Goal: Information Seeking & Learning: Learn about a topic

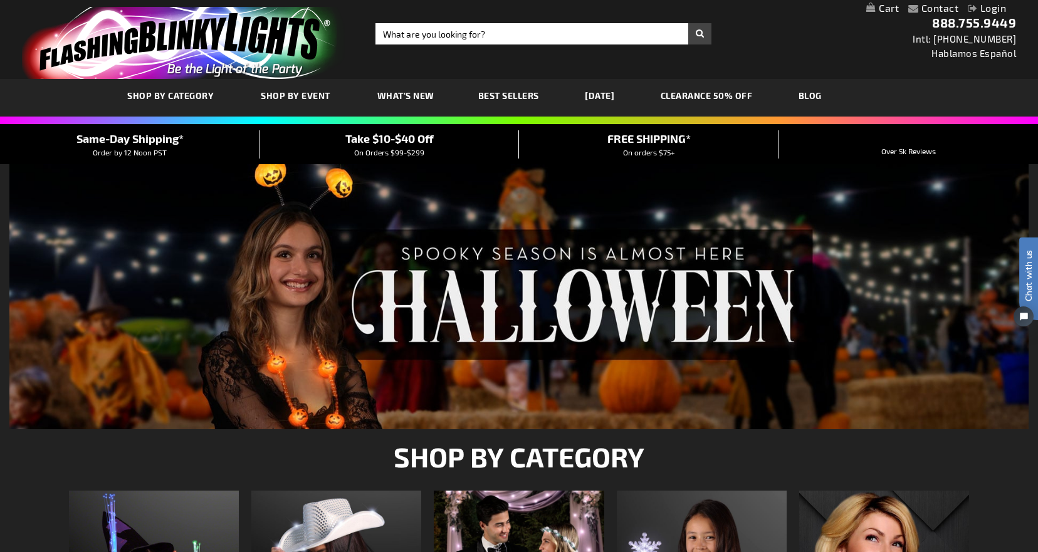
click at [401, 97] on span "What's New" at bounding box center [405, 95] width 57 height 11
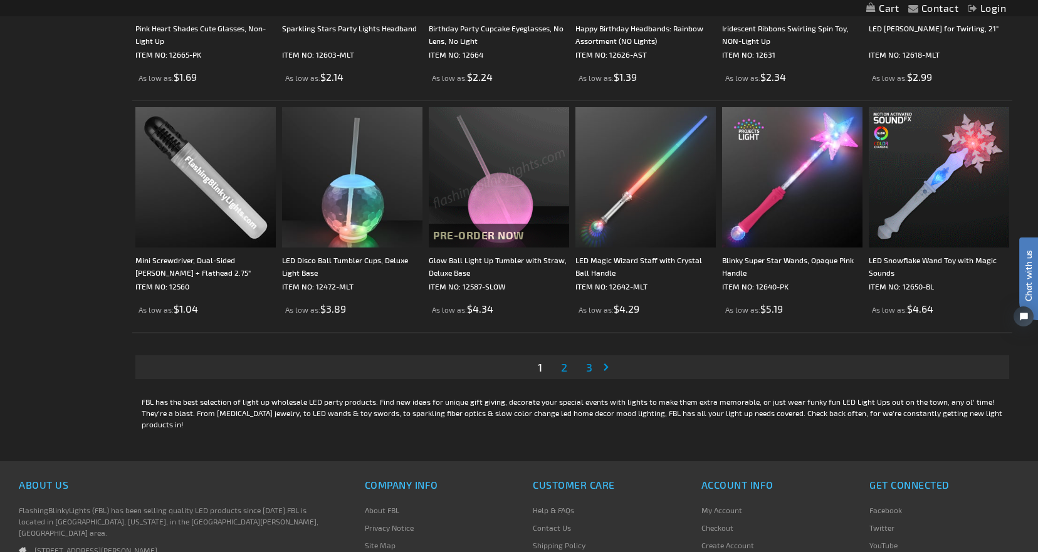
scroll to position [2258, 0]
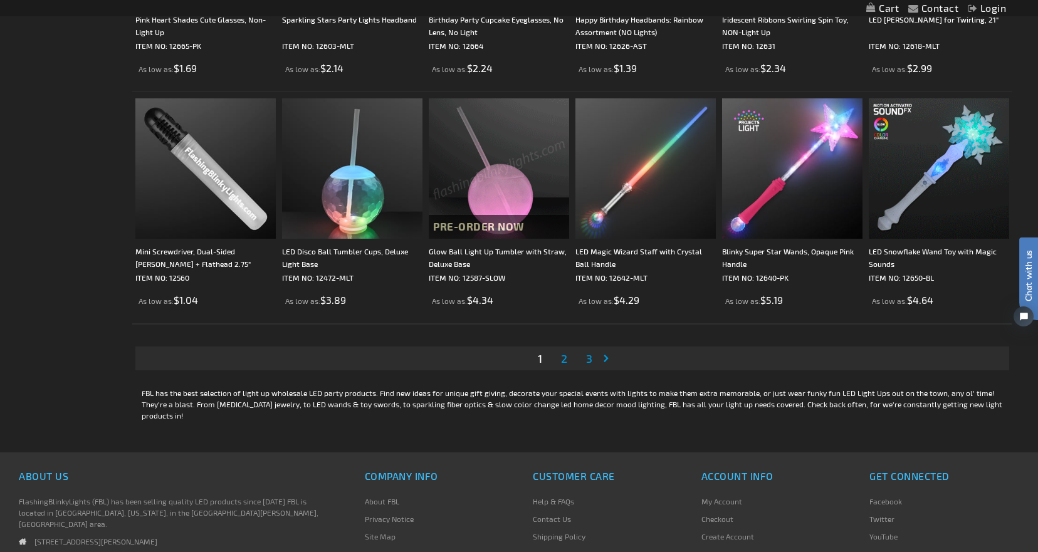
click at [566, 359] on span "2" at bounding box center [564, 359] width 6 height 14
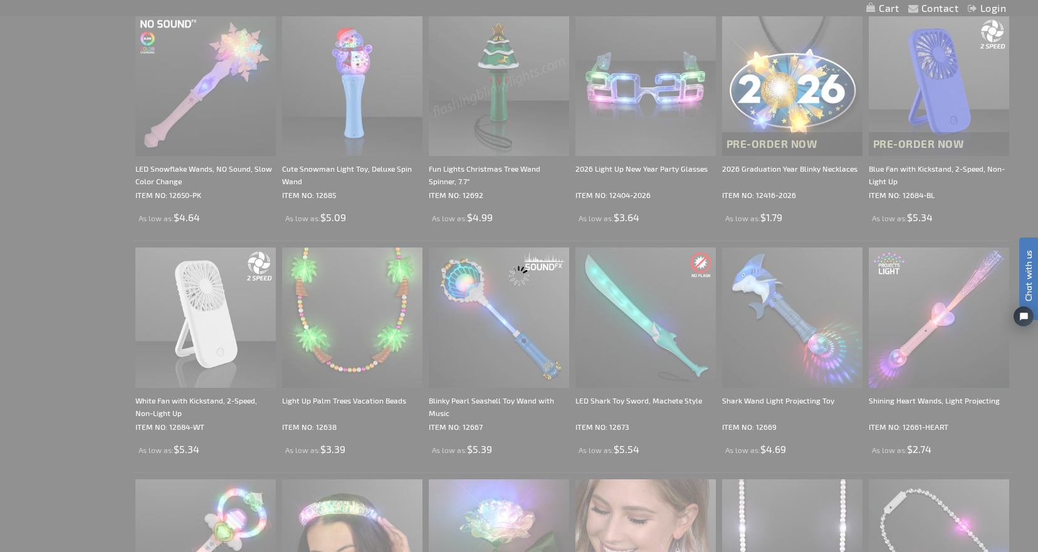
scroll to position [0, 0]
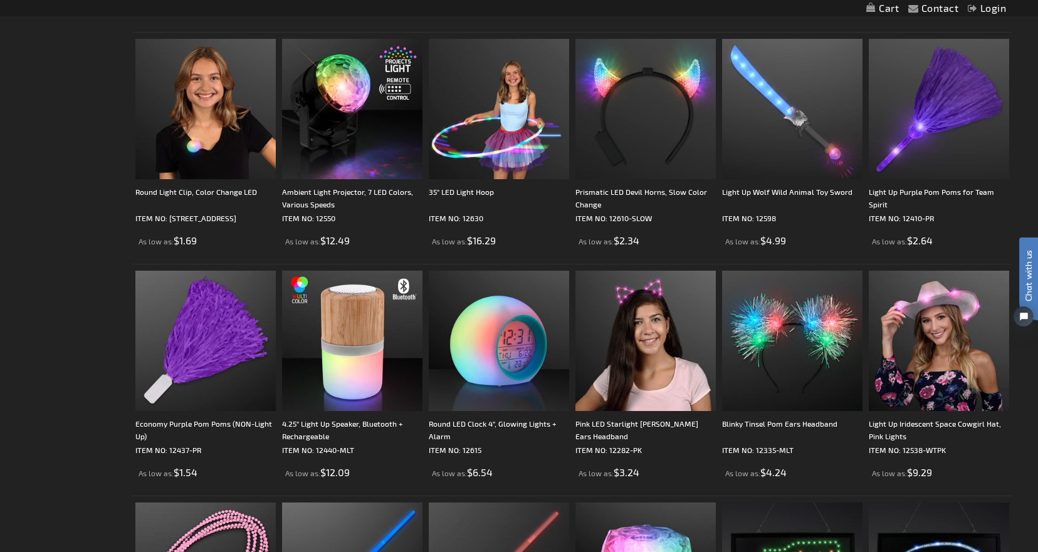
scroll to position [690, 0]
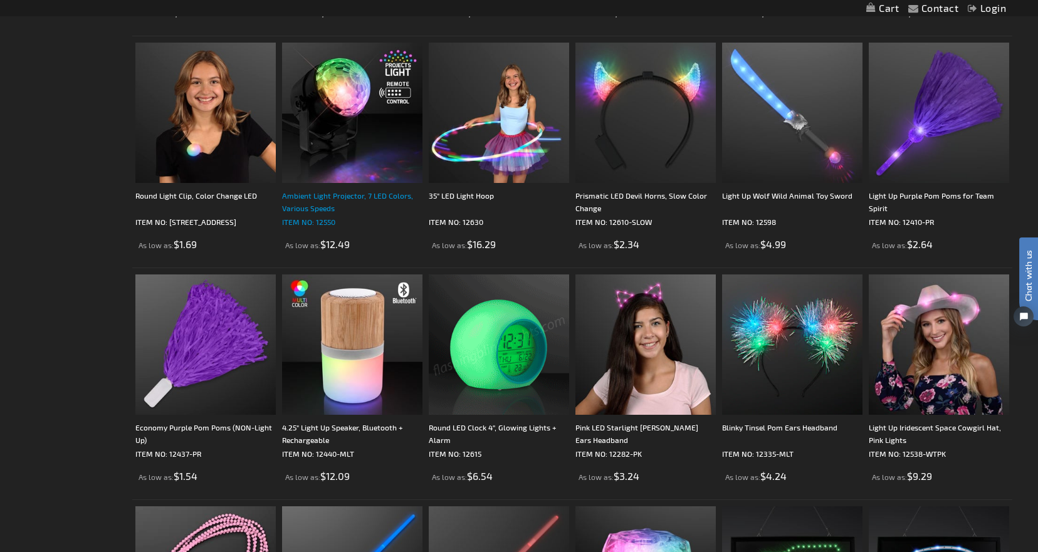
click at [338, 196] on div "Ambient Light Projector, 7 LED Colors, Various Speeds" at bounding box center [352, 201] width 140 height 25
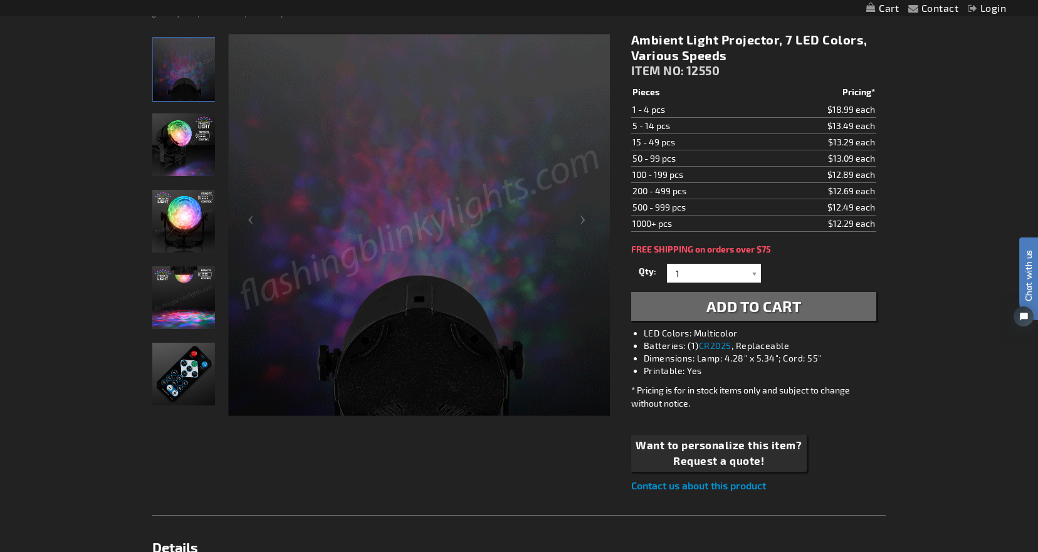
scroll to position [164, 0]
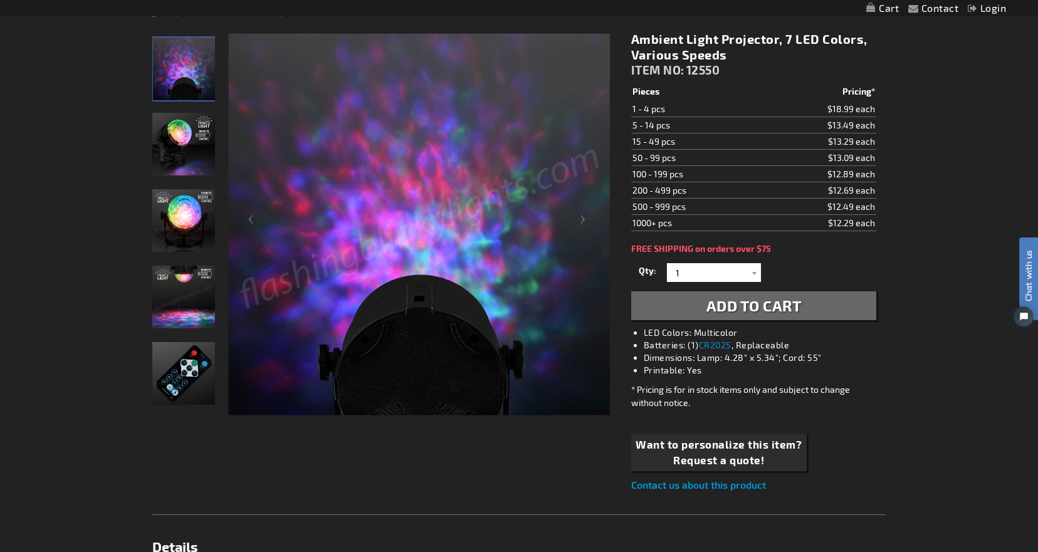
click at [192, 214] on img "Ambient Light Projector, 7 LED Colors" at bounding box center [183, 220] width 63 height 63
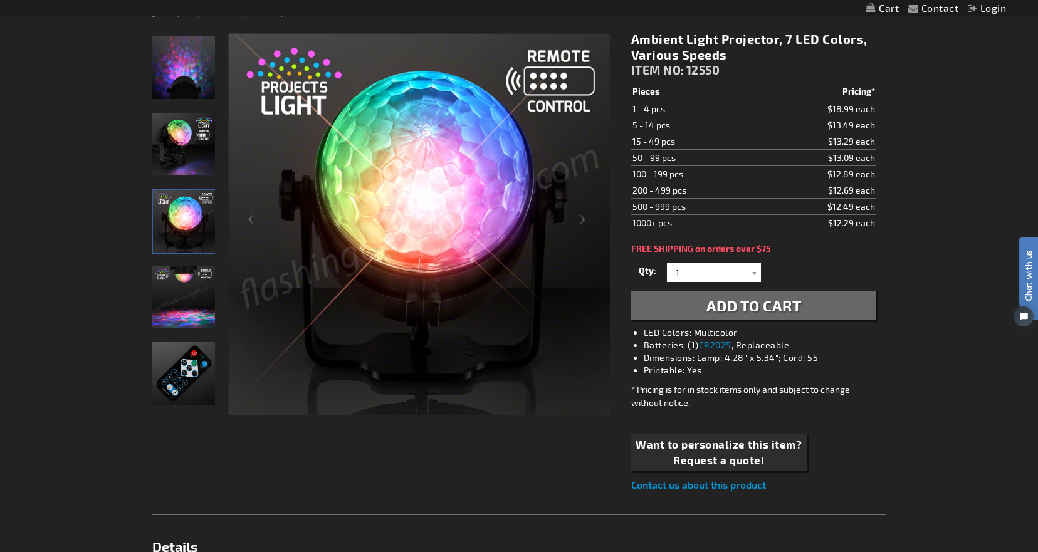
click at [181, 145] on img "Ambient Light Projector, 7 LED Colors" at bounding box center [183, 144] width 63 height 63
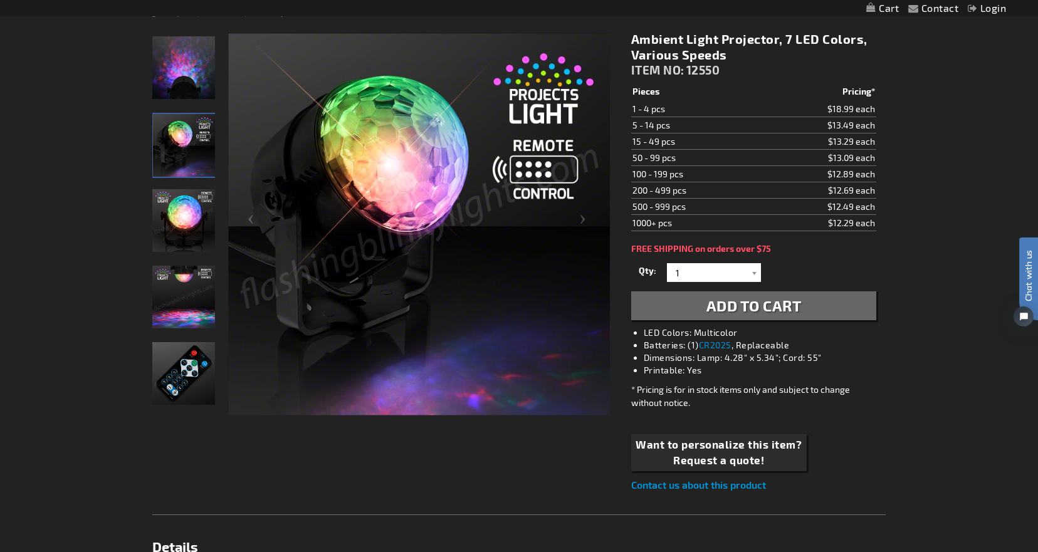
click at [182, 312] on img "Ambient Light Projector, 7 LED Colors" at bounding box center [183, 297] width 63 height 63
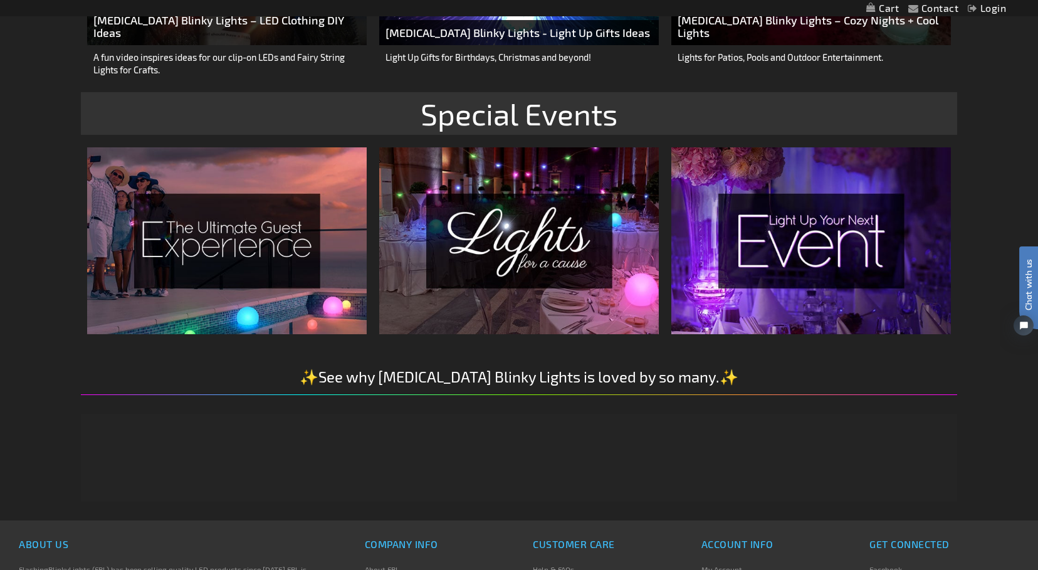
scroll to position [1782, 0]
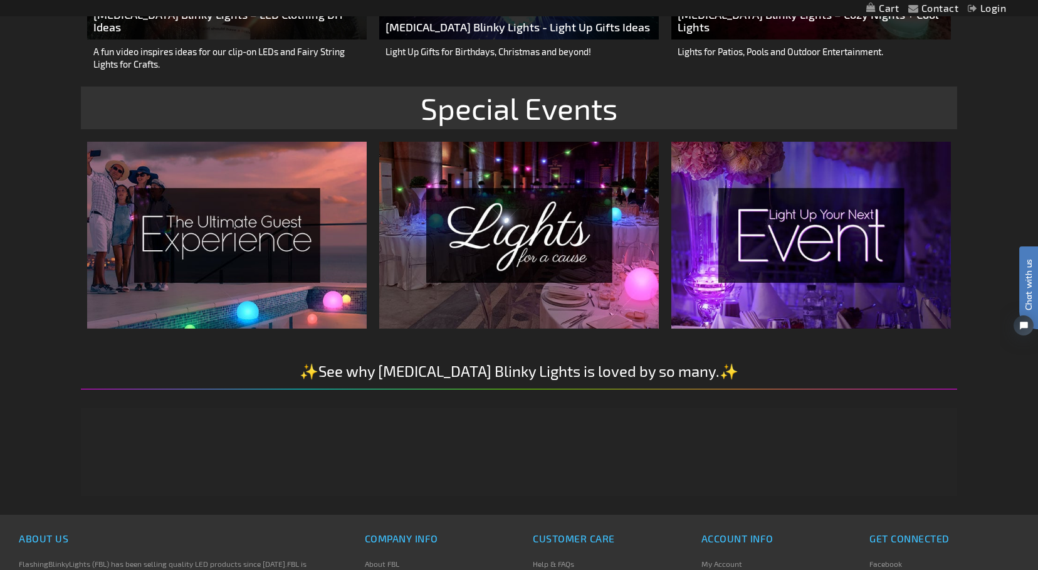
click at [258, 264] on img at bounding box center [227, 235] width 280 height 186
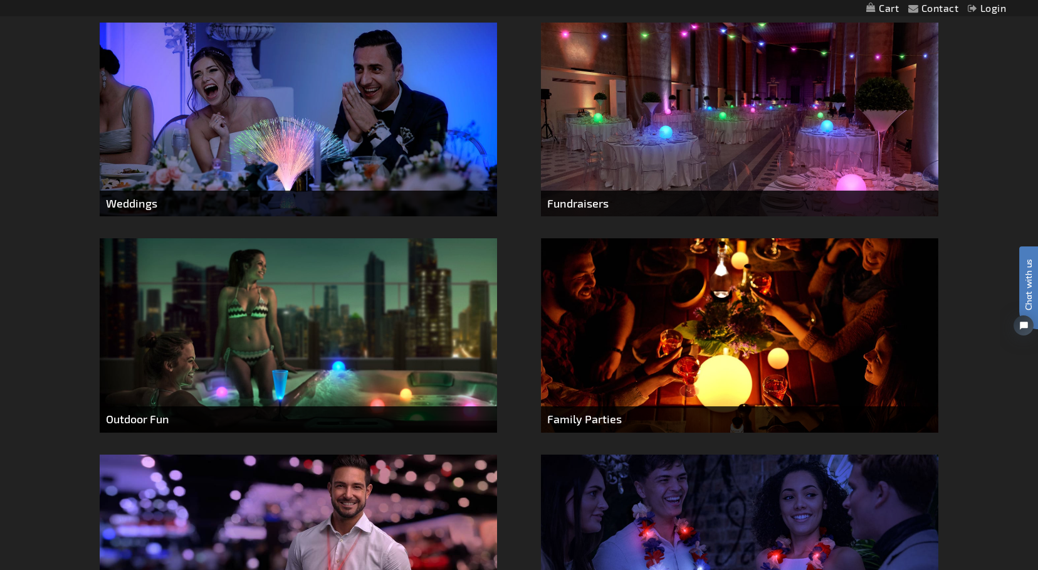
scroll to position [412, 0]
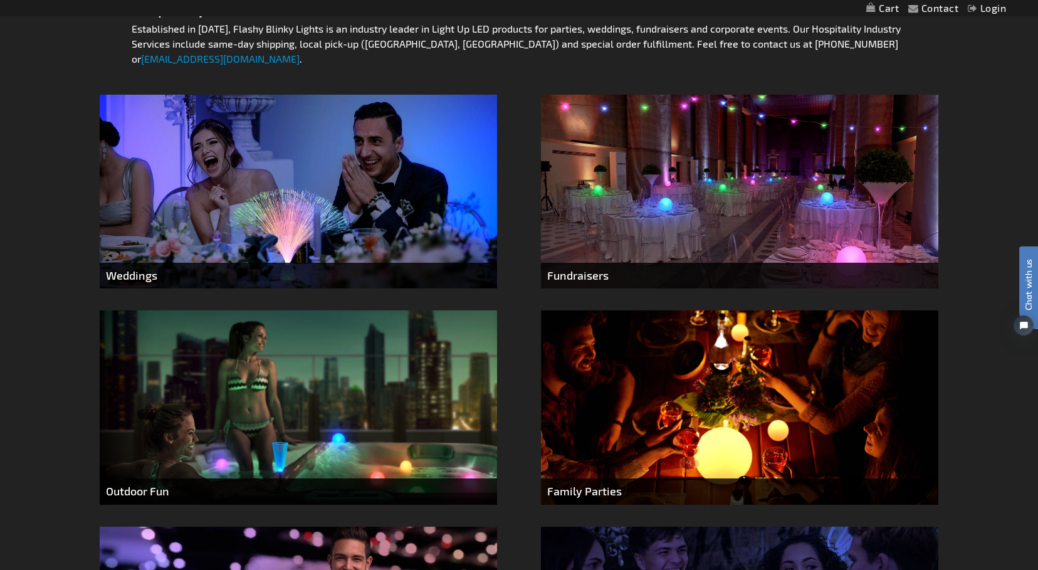
click at [725, 454] on img at bounding box center [739, 407] width 397 height 194
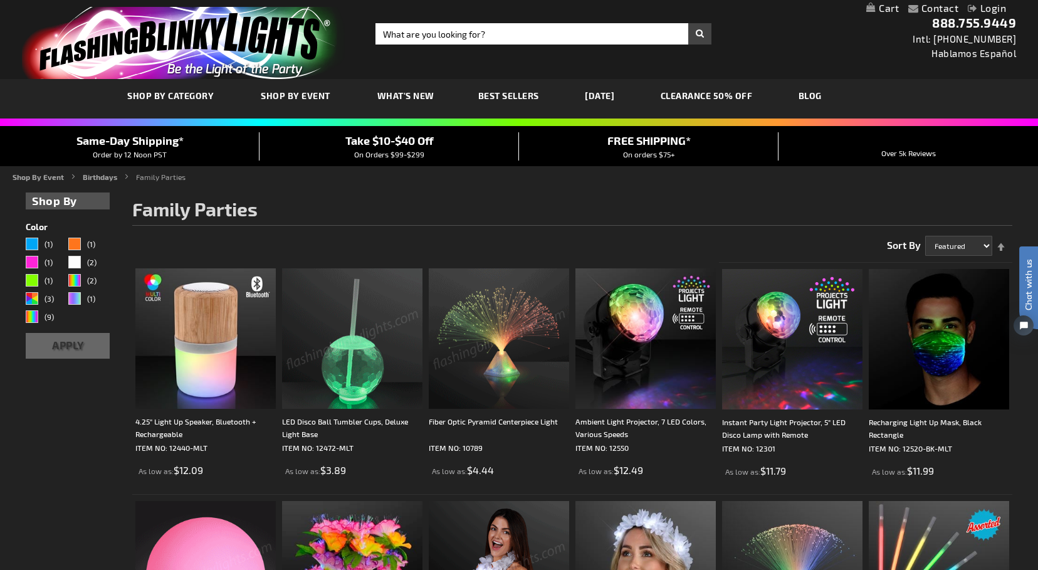
click at [722, 93] on link "CLEARANCE 50% OFF" at bounding box center [706, 96] width 111 height 42
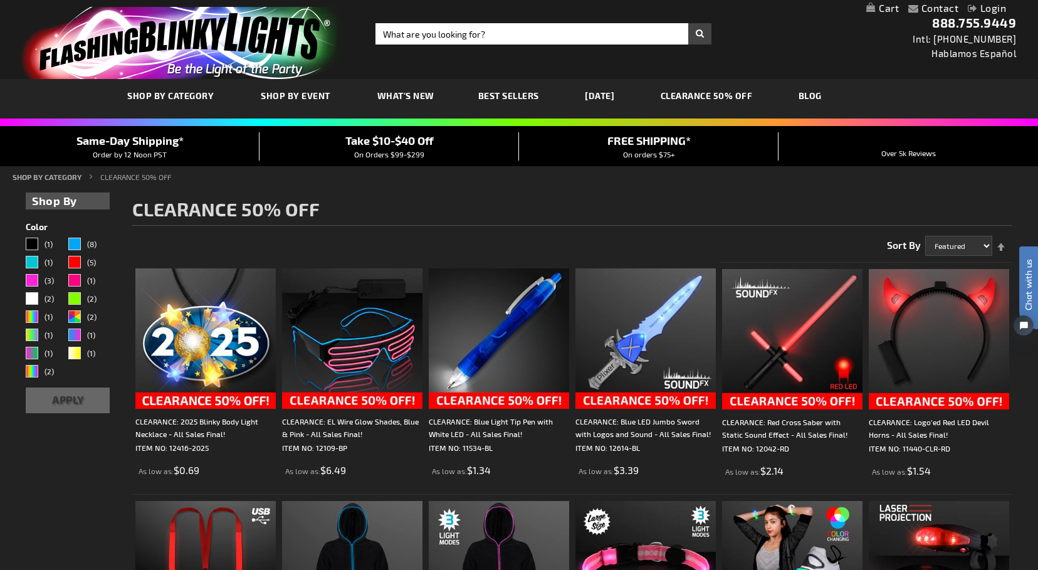
click at [503, 93] on span "Best Sellers" at bounding box center [508, 95] width 61 height 11
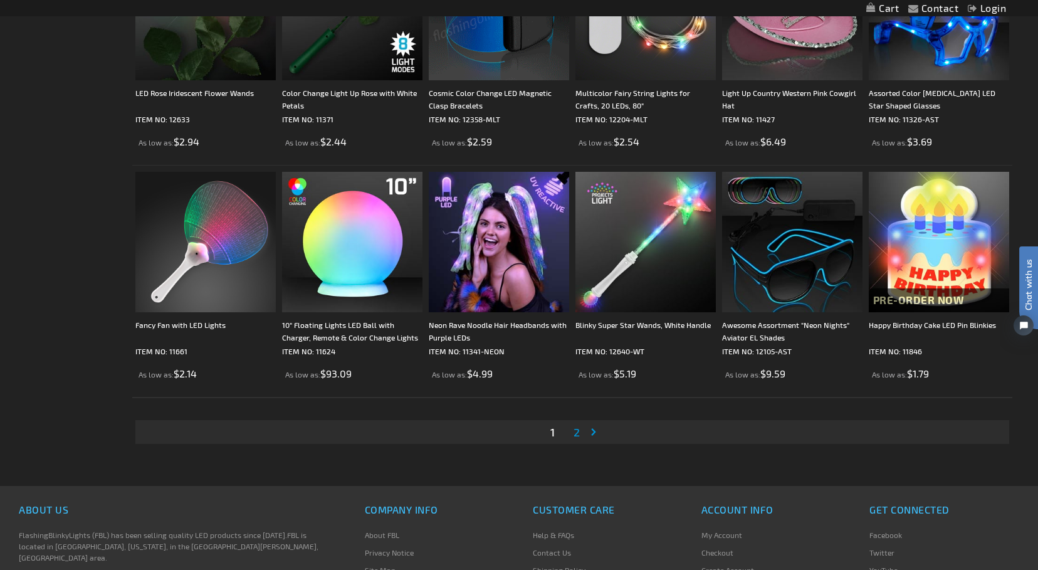
scroll to position [2328, 0]
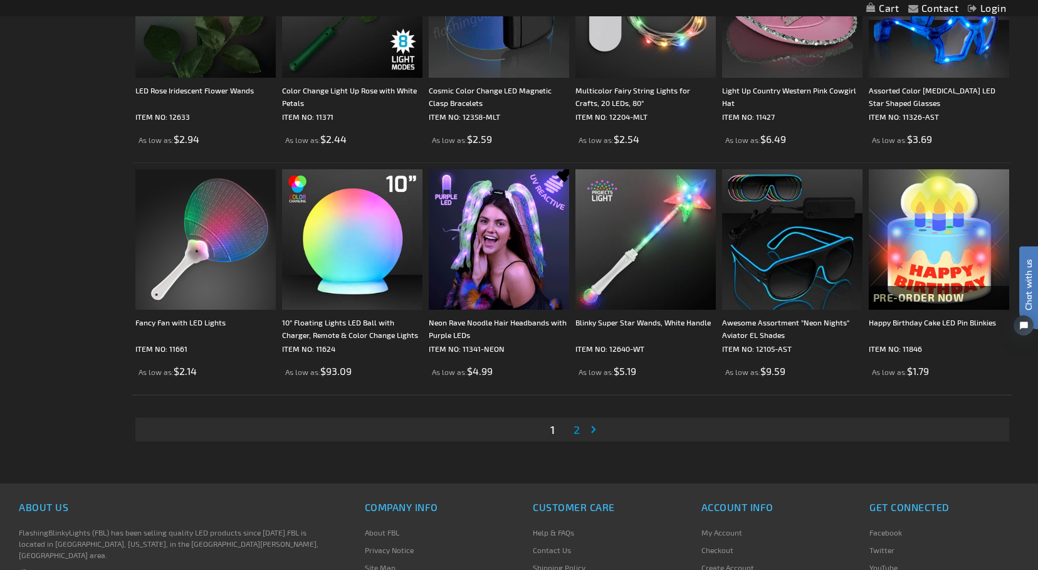
click at [577, 434] on span "2" at bounding box center [576, 429] width 6 height 14
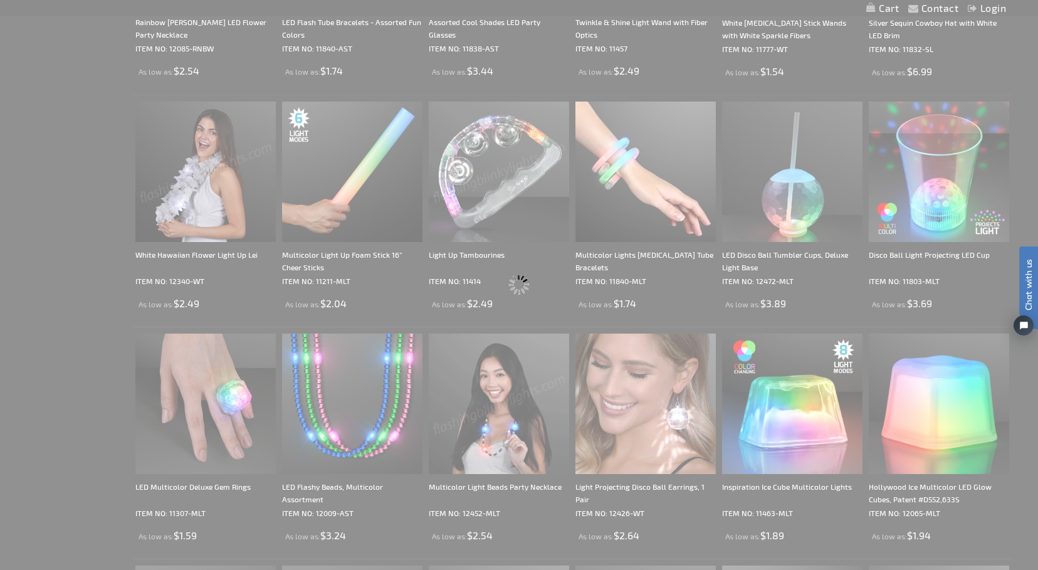
scroll to position [0, 0]
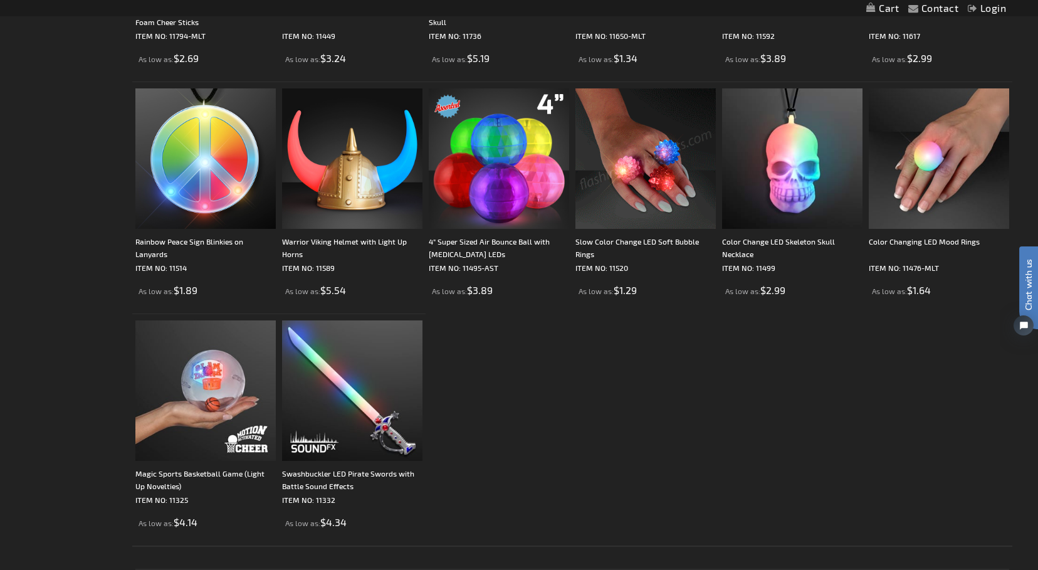
scroll to position [1946, 0]
click at [487, 241] on div "4" Super Sized Air Bounce Ball with [MEDICAL_DATA] LEDs" at bounding box center [499, 246] width 140 height 25
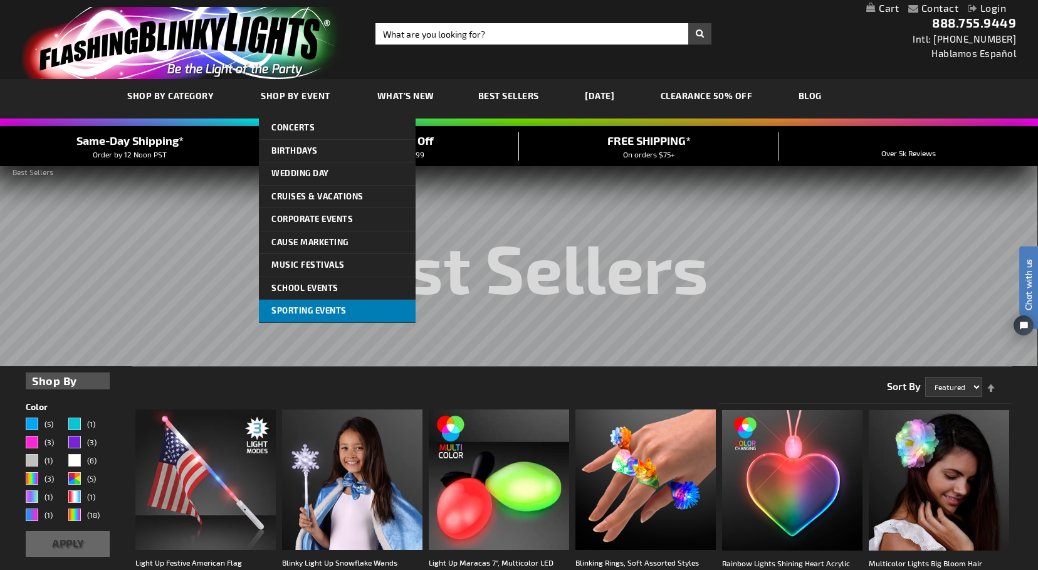
click at [342, 305] on span "Sporting Events" at bounding box center [308, 310] width 75 height 10
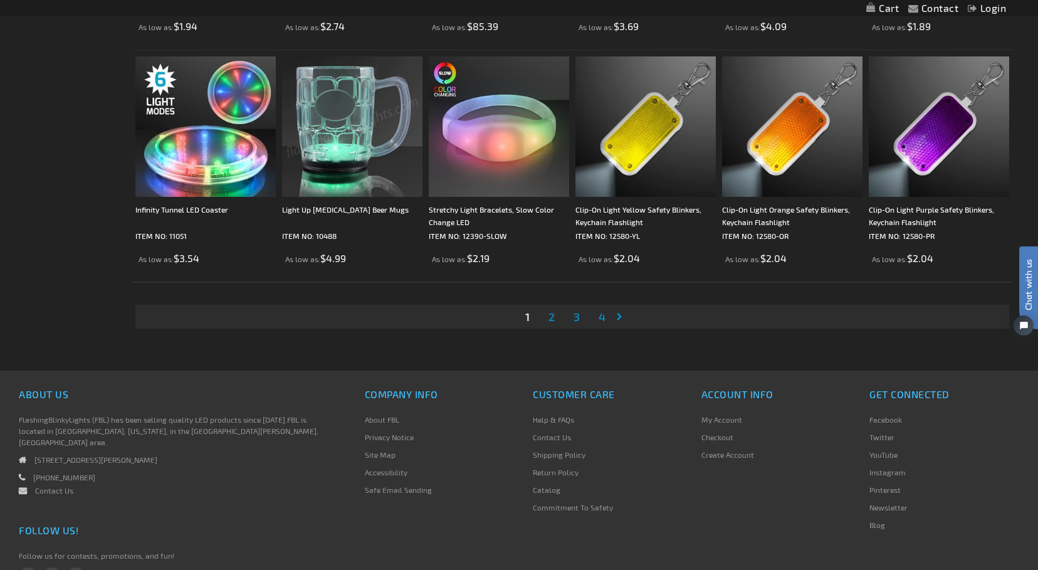
scroll to position [2439, 0]
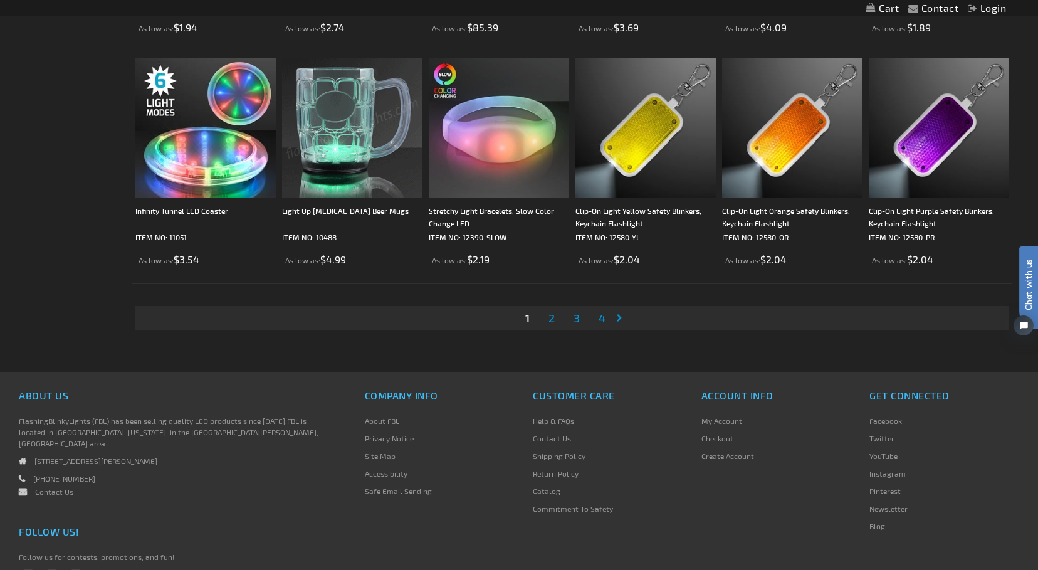
click at [618, 320] on link "Page Next" at bounding box center [621, 317] width 13 height 19
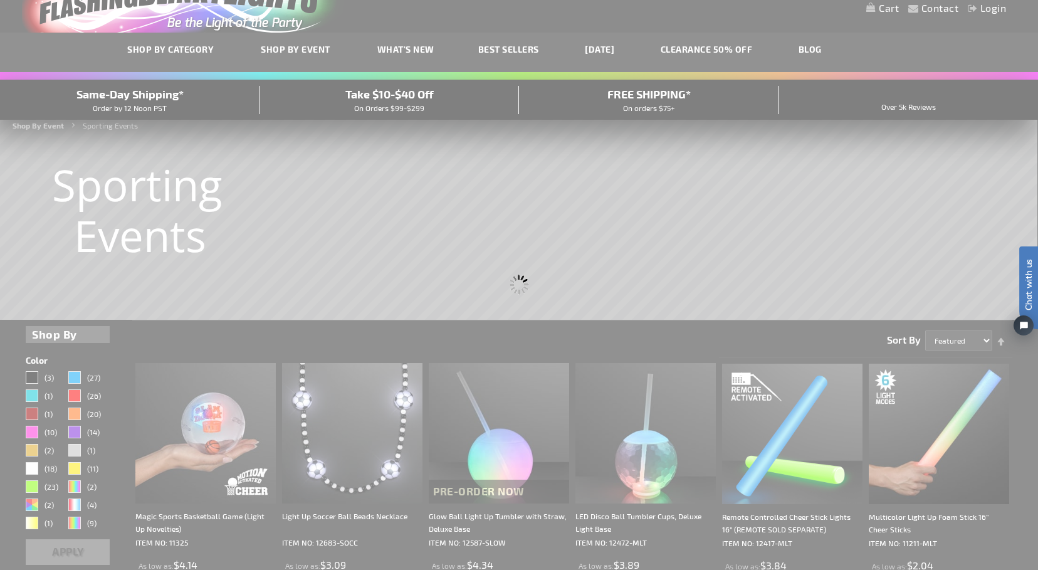
scroll to position [0, 0]
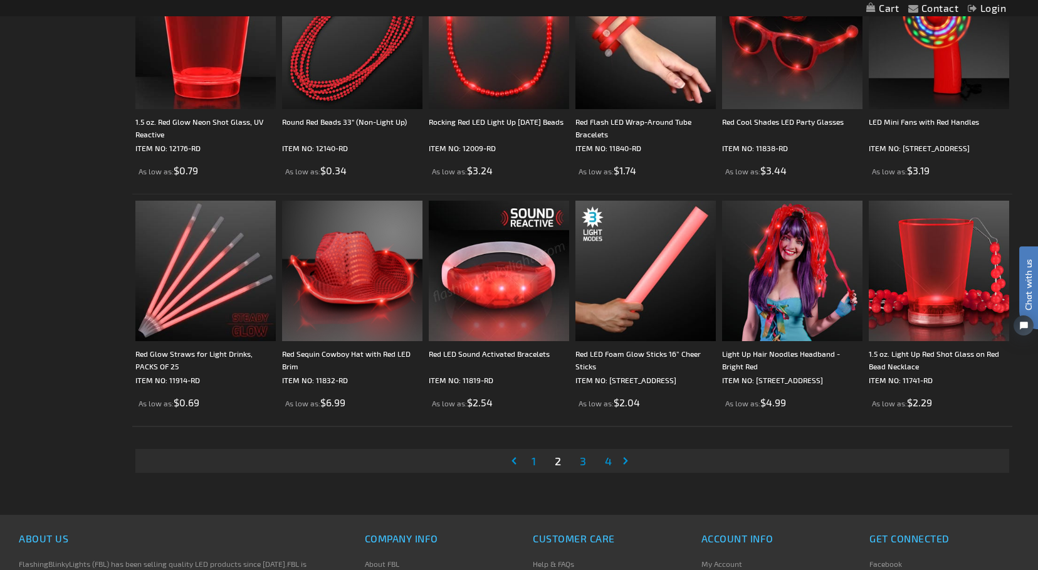
scroll to position [2298, 0]
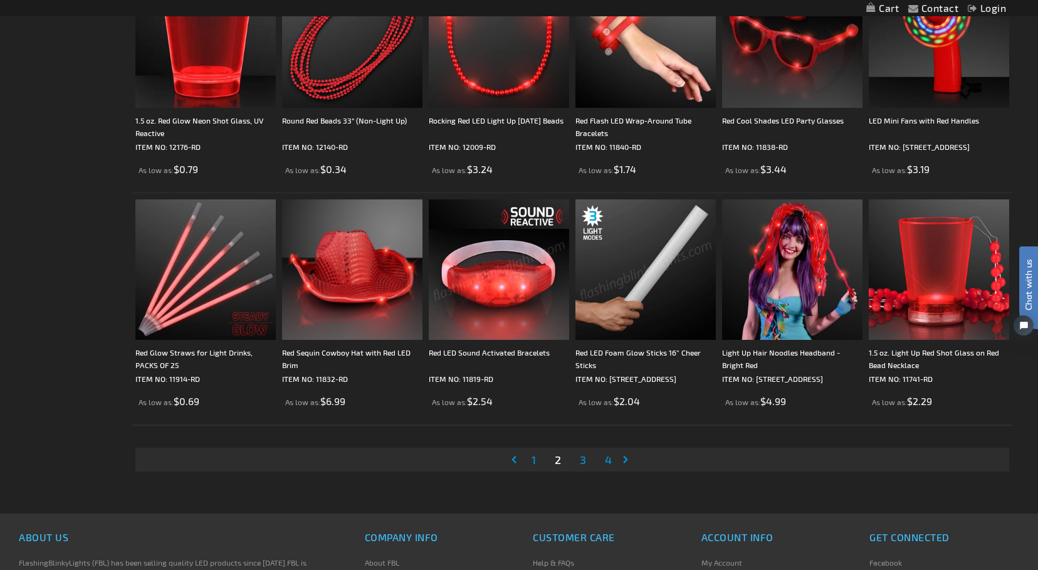
click at [584, 462] on span "3" at bounding box center [583, 460] width 6 height 14
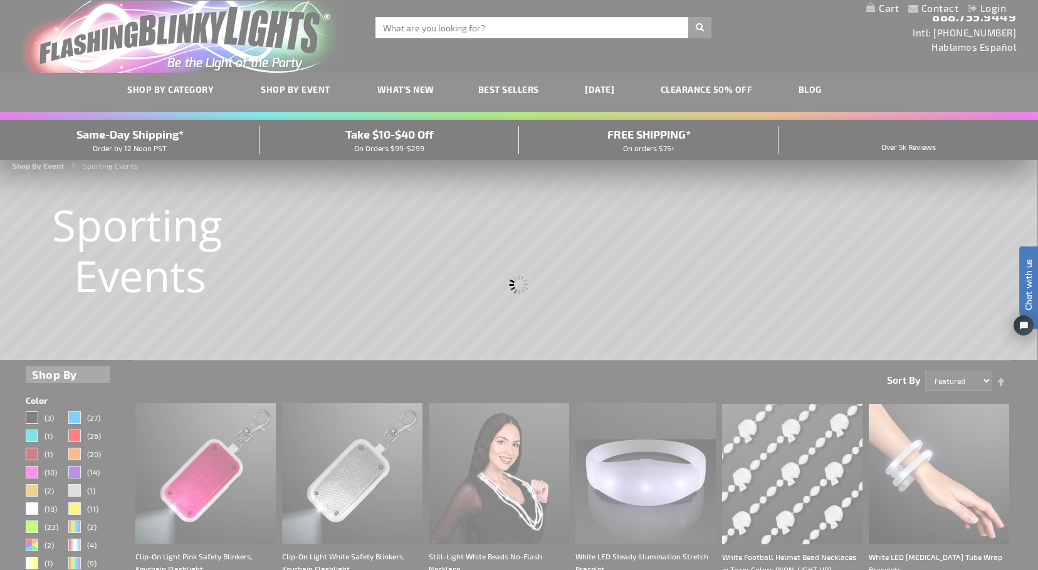
scroll to position [0, 0]
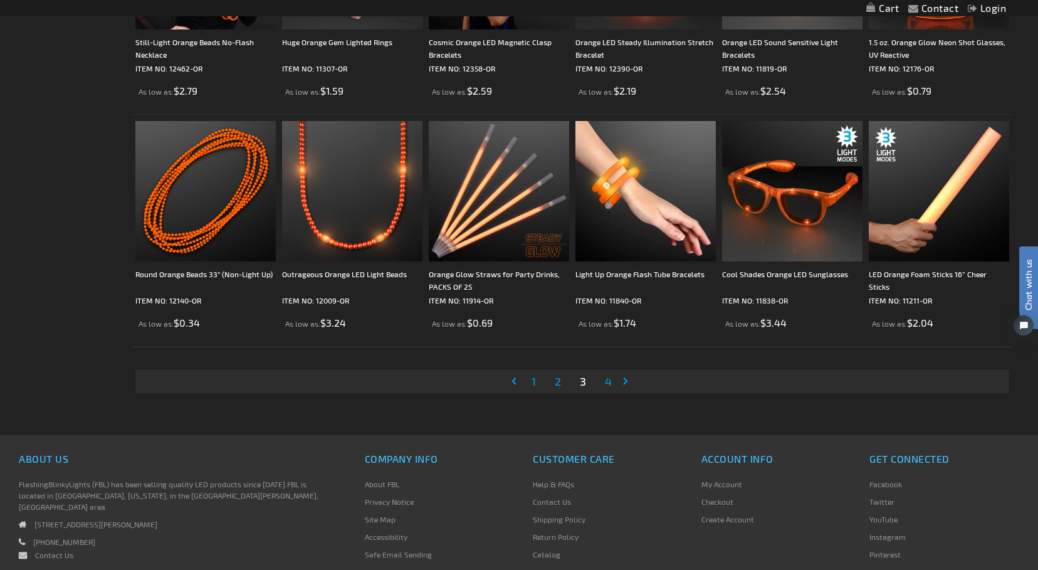
scroll to position [2377, 0]
click at [609, 385] on span "4" at bounding box center [608, 381] width 7 height 14
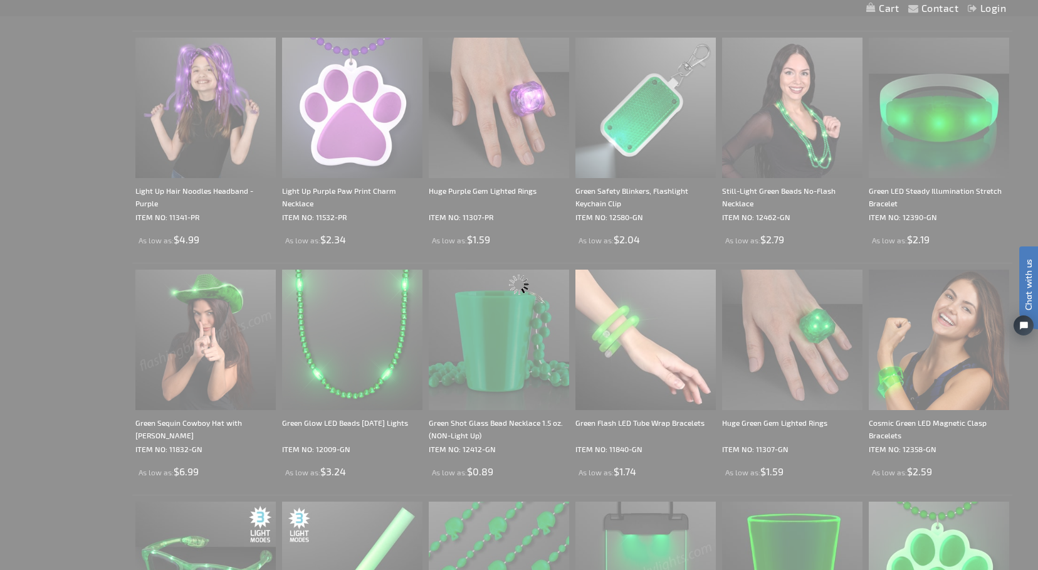
scroll to position [0, 0]
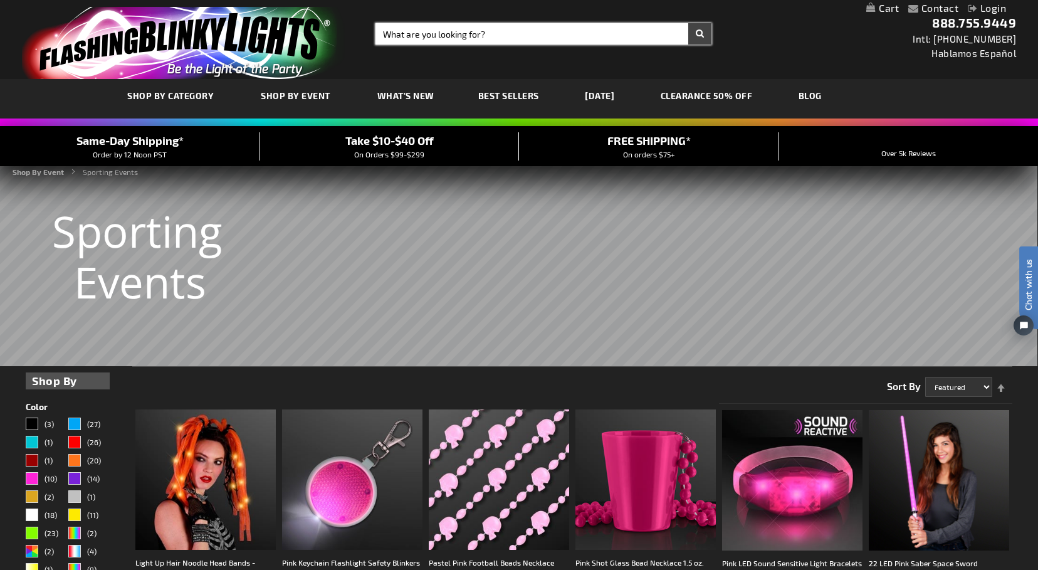
click at [397, 37] on input "Search" at bounding box center [543, 33] width 336 height 21
type input "pickleball"
click at [699, 34] on button "Search" at bounding box center [699, 33] width 23 height 21
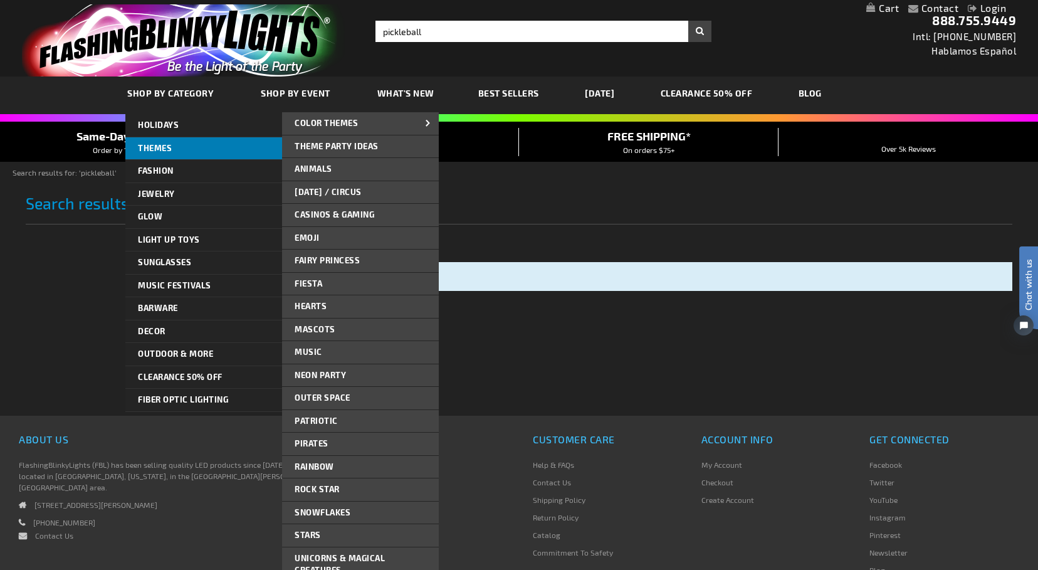
scroll to position [4, 0]
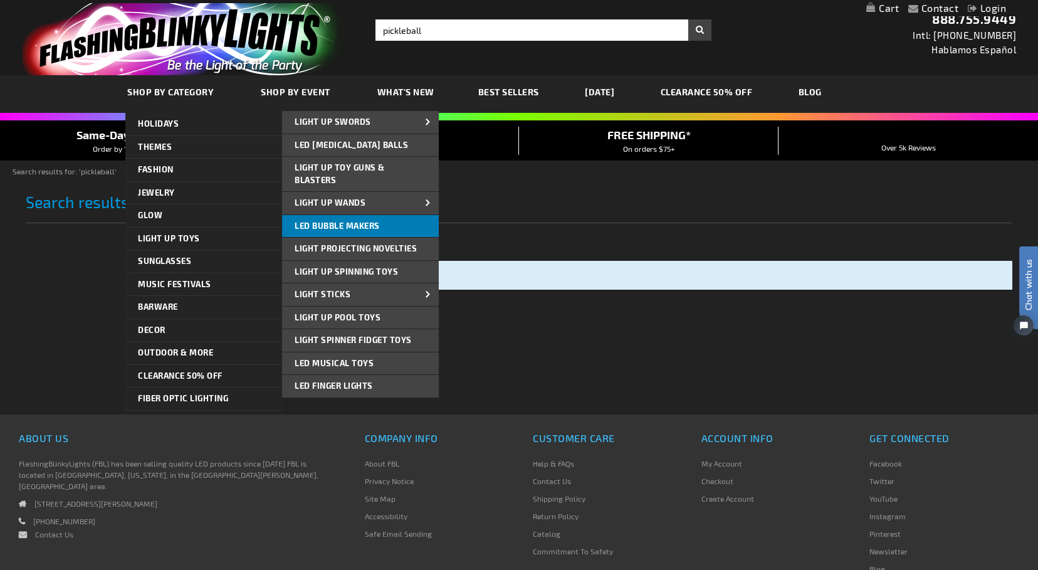
click at [370, 226] on span "LED Bubble Makers" at bounding box center [337, 226] width 85 height 10
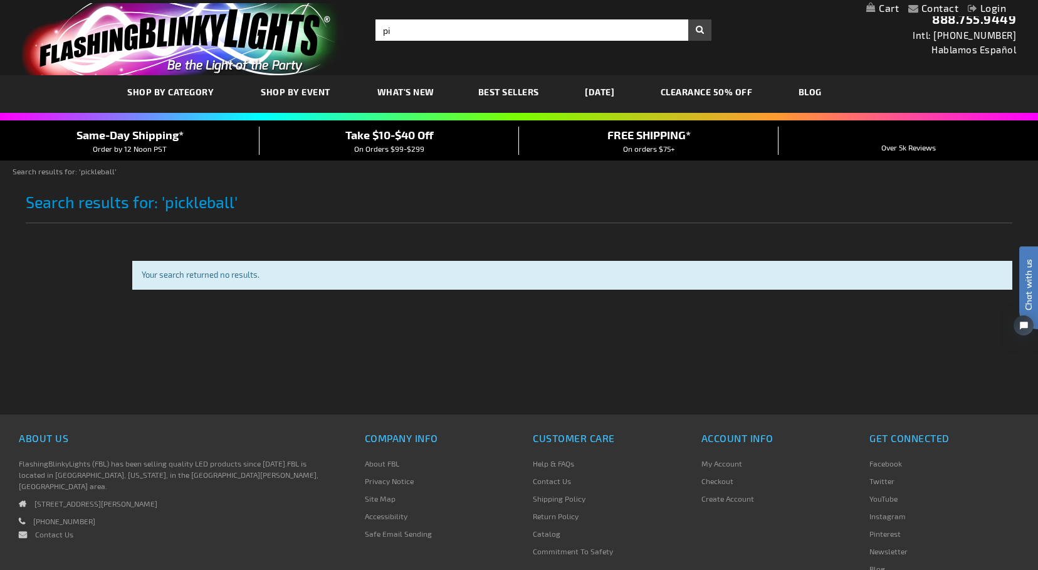
type input "p"
type input "jad balls"
click at [699, 30] on button "Search" at bounding box center [699, 29] width 23 height 21
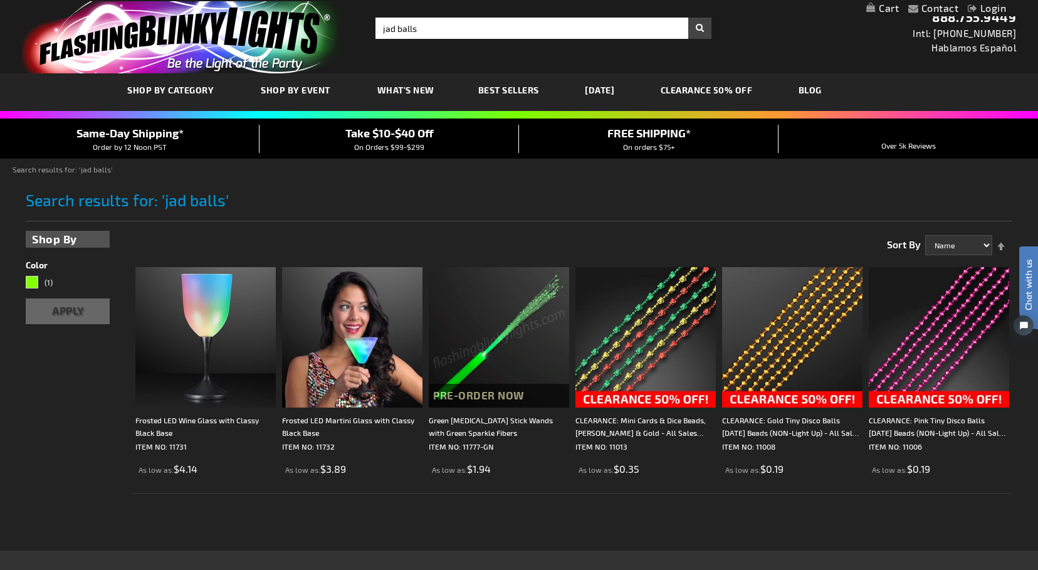
scroll to position [6, 0]
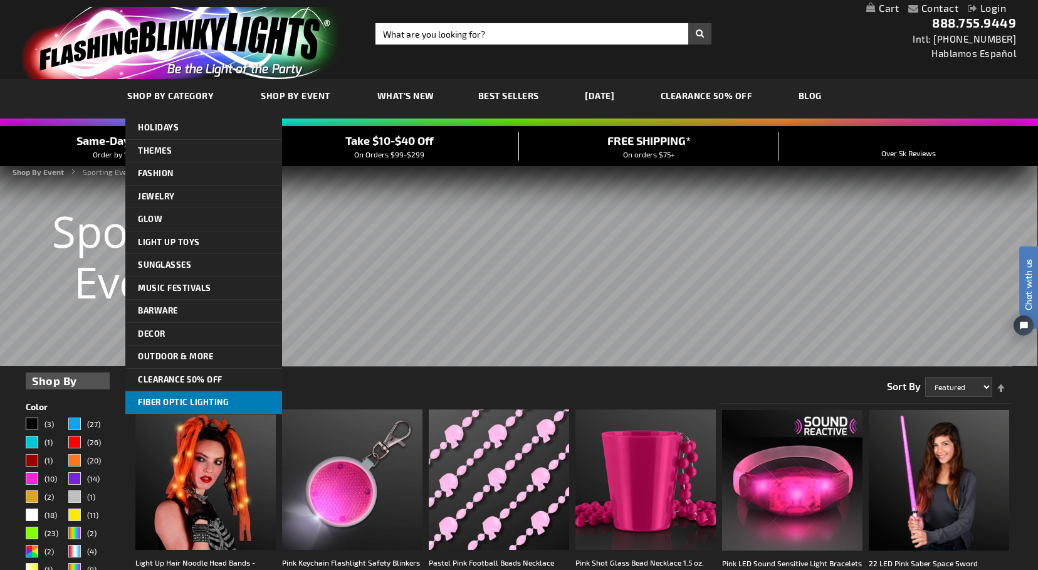
click at [173, 399] on span "Fiber Optic Lighting" at bounding box center [183, 402] width 90 height 10
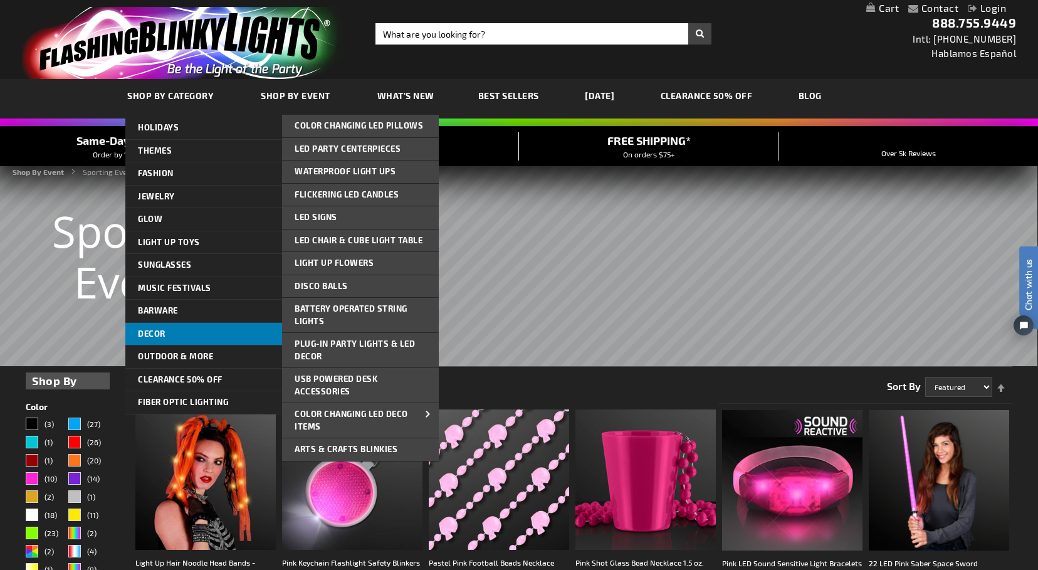
click at [154, 324] on link "Decor" at bounding box center [203, 334] width 157 height 23
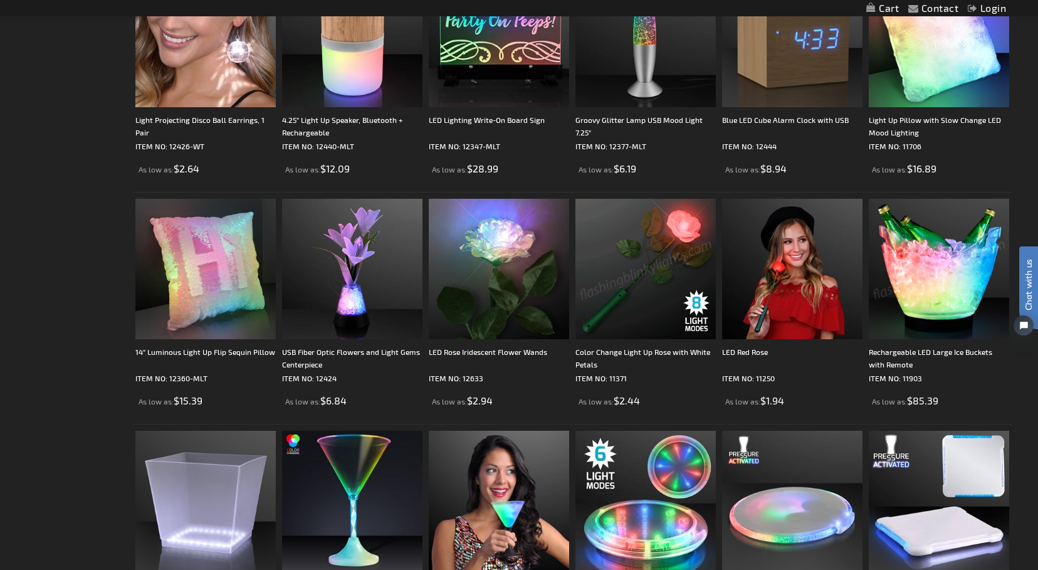
scroll to position [1143, 0]
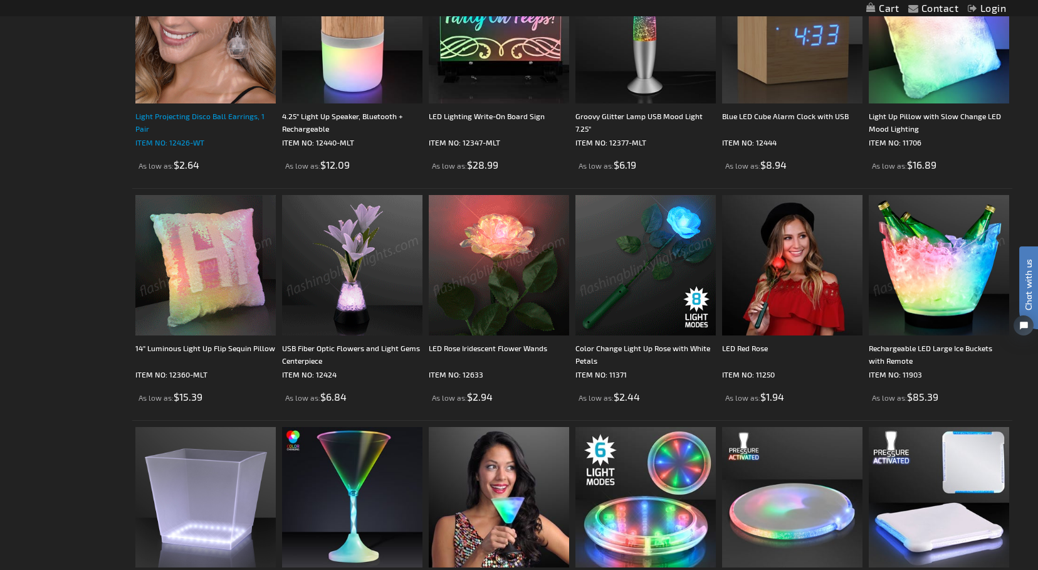
click at [205, 117] on div "Light Projecting Disco Ball Earrings, 1 Pair" at bounding box center [205, 122] width 140 height 25
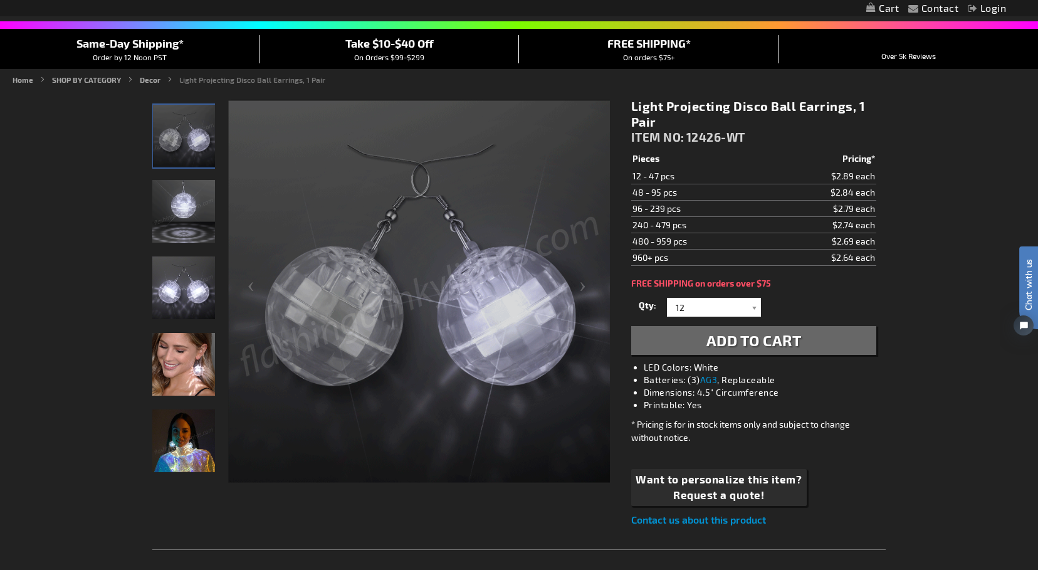
scroll to position [97, 0]
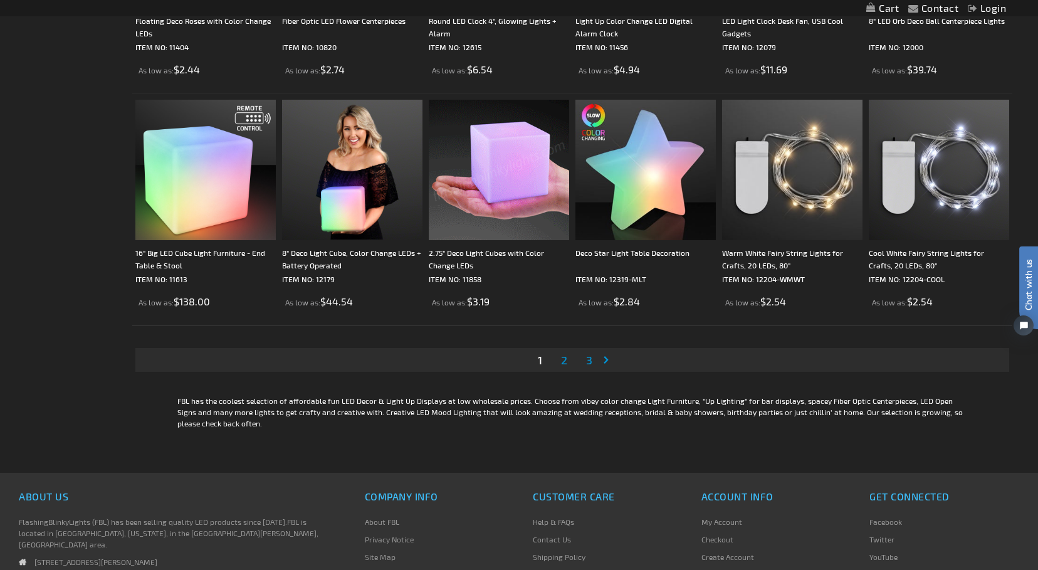
scroll to position [2400, 0]
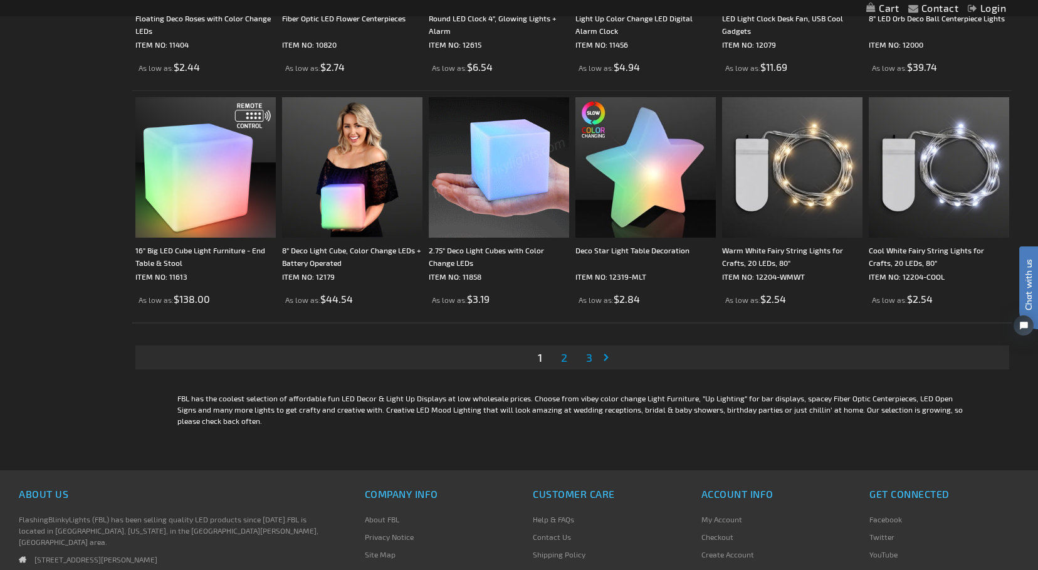
click at [565, 361] on span "2" at bounding box center [564, 357] width 6 height 14
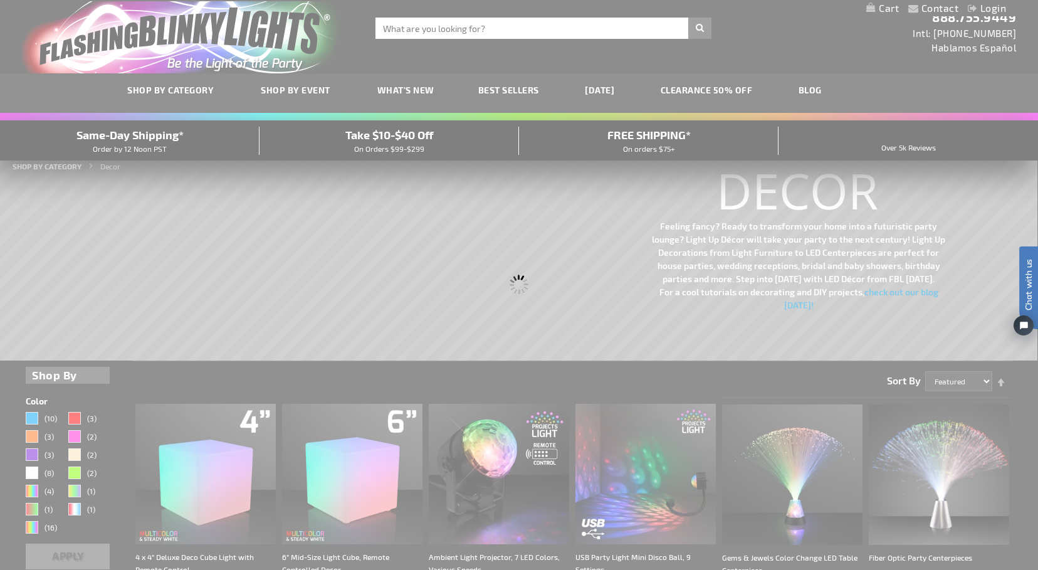
scroll to position [0, 0]
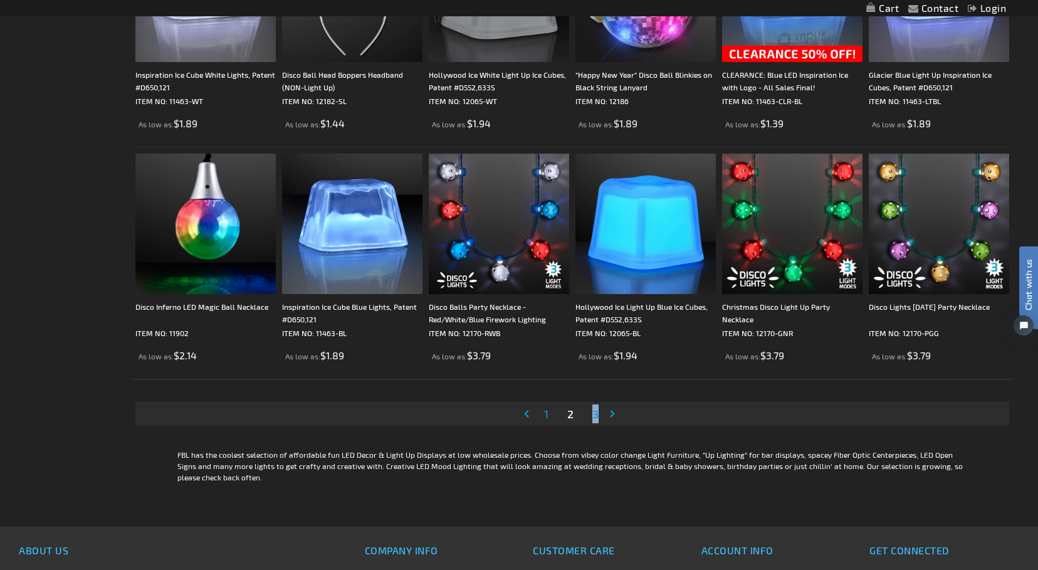
click at [591, 411] on link "Page 3" at bounding box center [595, 413] width 11 height 19
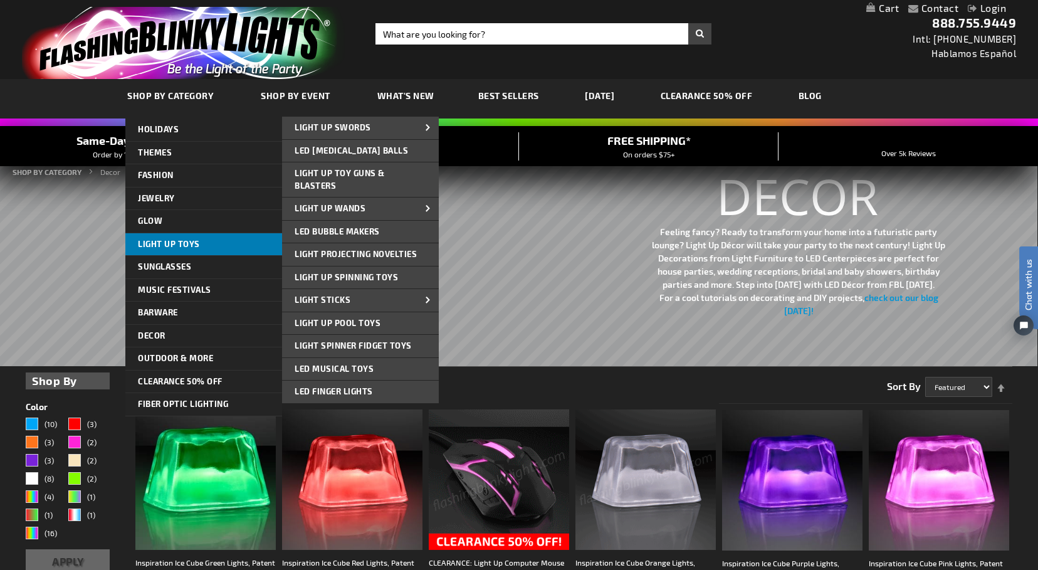
click at [182, 239] on span "Light Up Toys" at bounding box center [169, 244] width 62 height 10
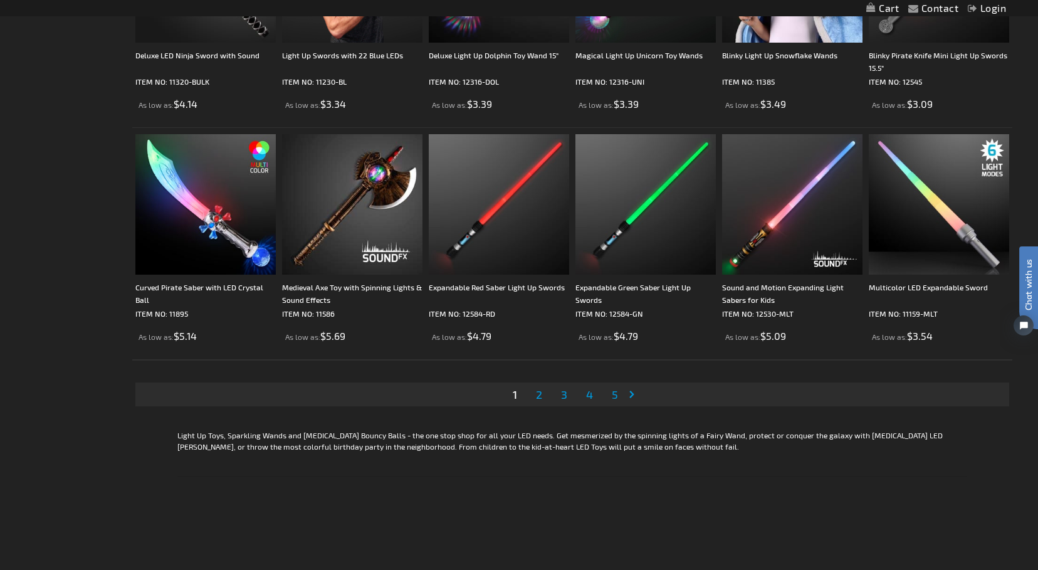
scroll to position [2332, 0]
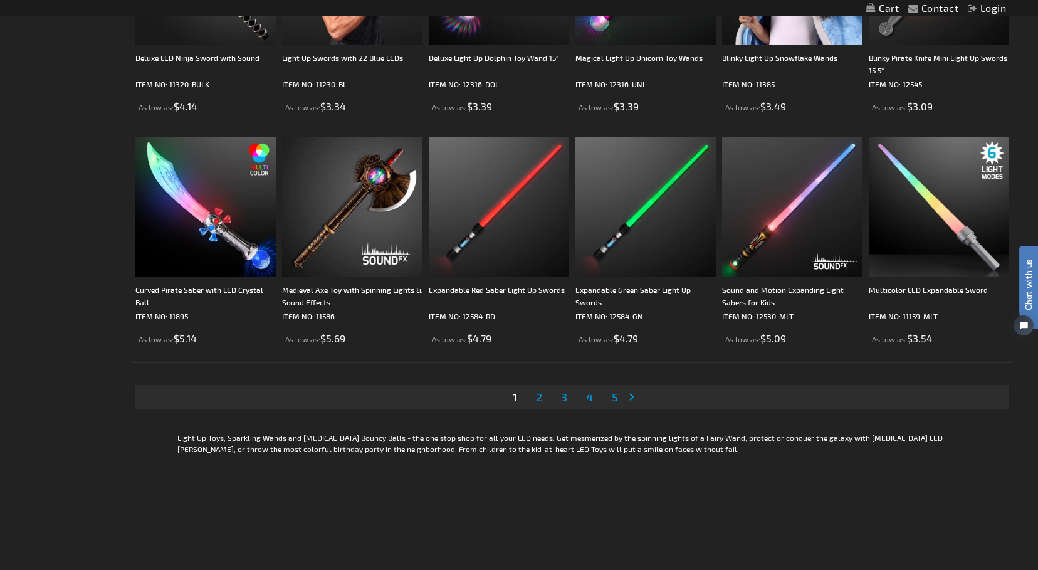
click at [540, 394] on span "2" at bounding box center [539, 397] width 6 height 14
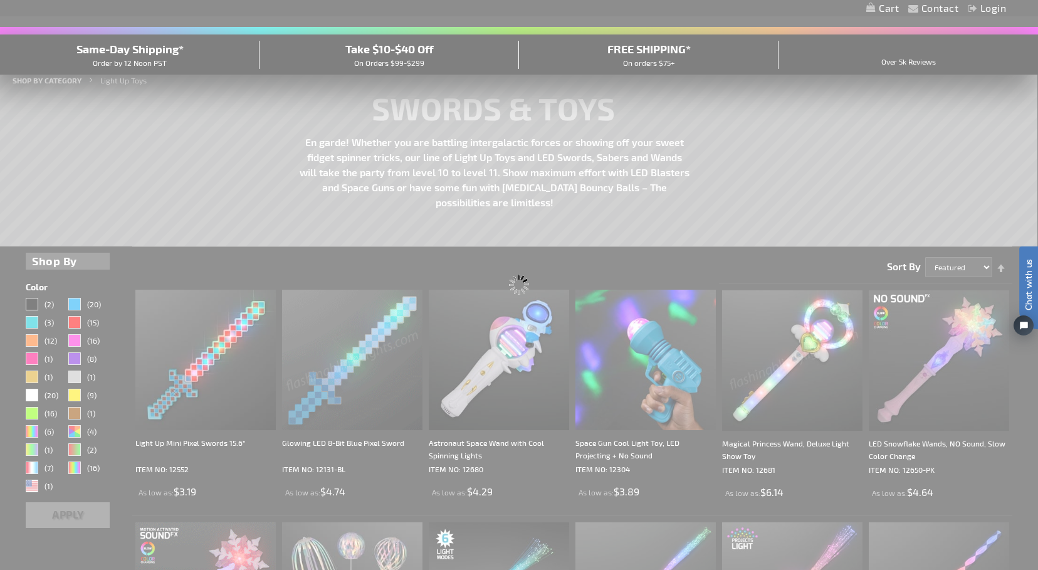
scroll to position [0, 0]
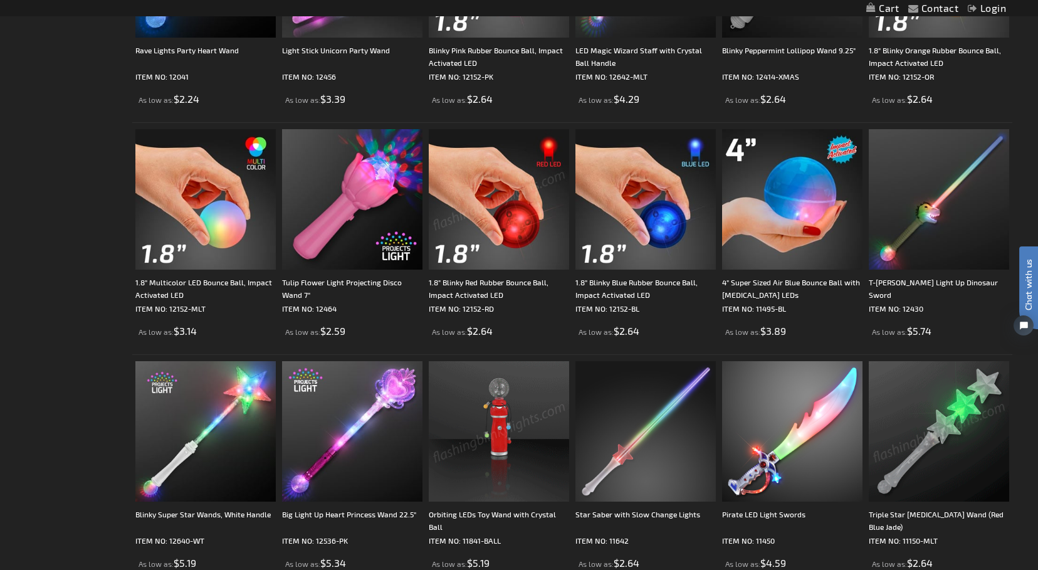
scroll to position [2106, 0]
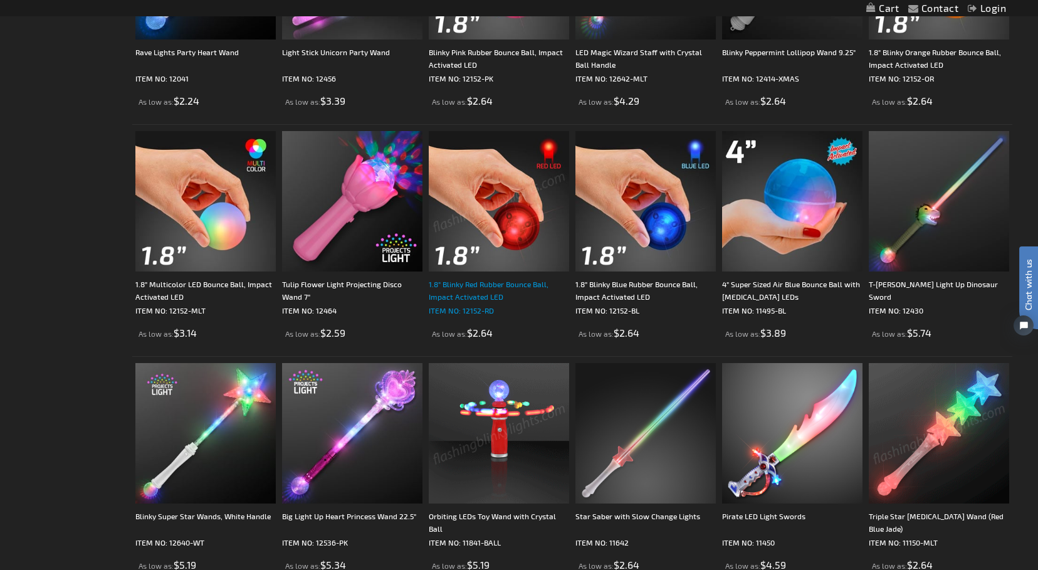
click at [516, 282] on div "1.8" Blinky Red Rubber Bounce Ball, Impact Activated LED" at bounding box center [499, 290] width 140 height 25
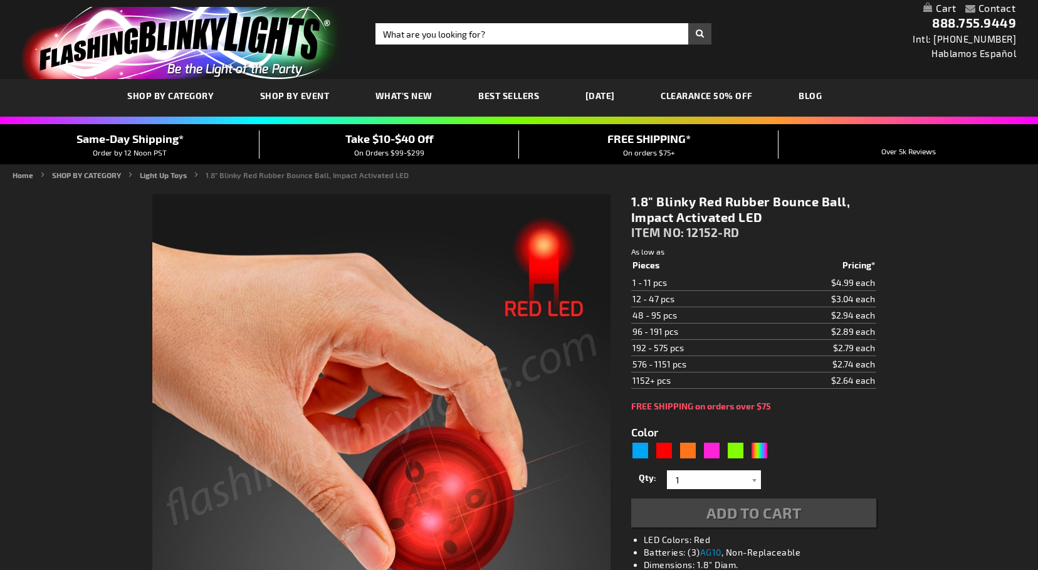
type input "5641"
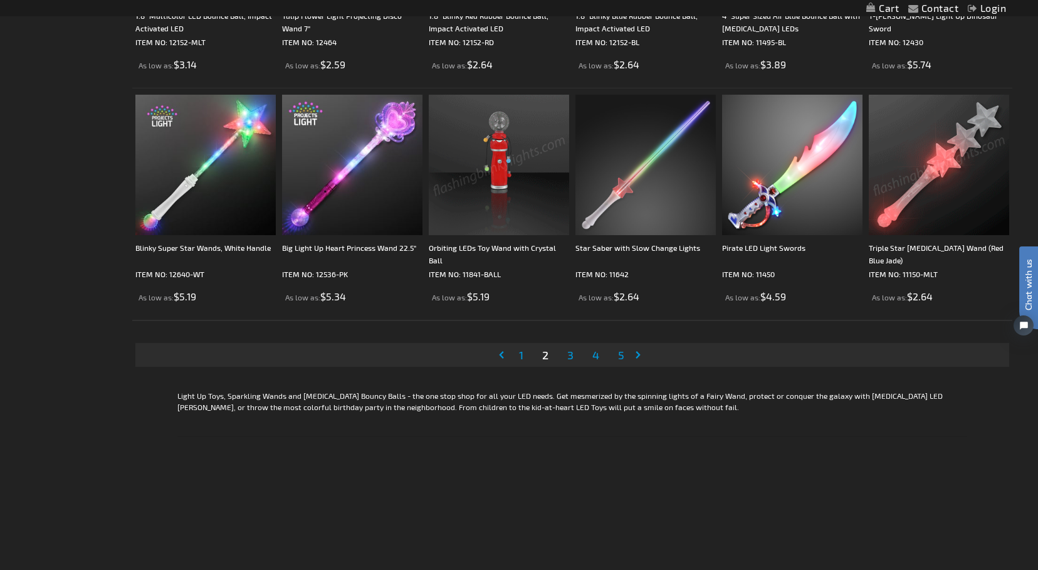
scroll to position [2377, 0]
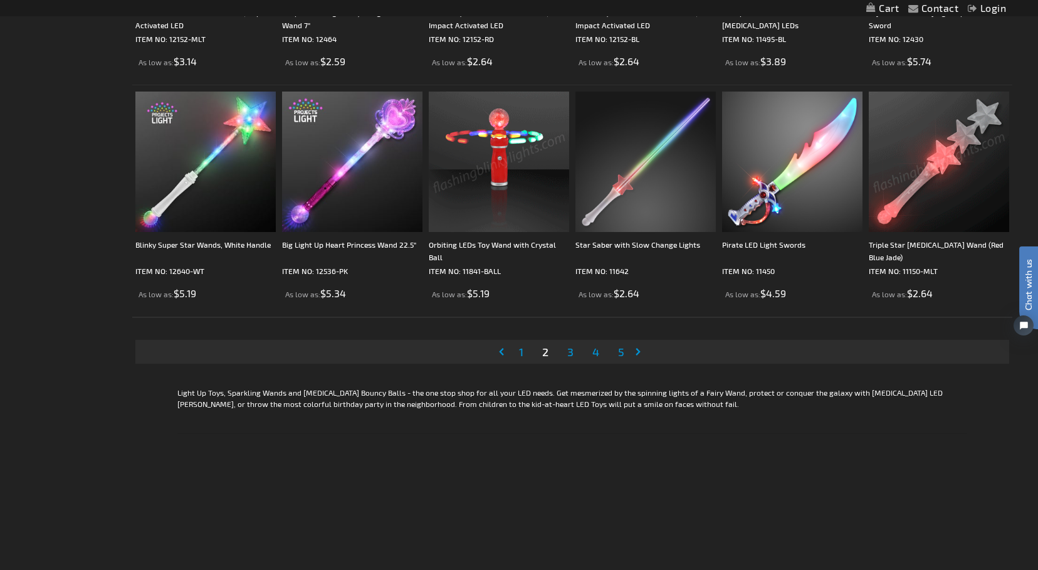
click at [570, 353] on span "3" at bounding box center [570, 352] width 6 height 14
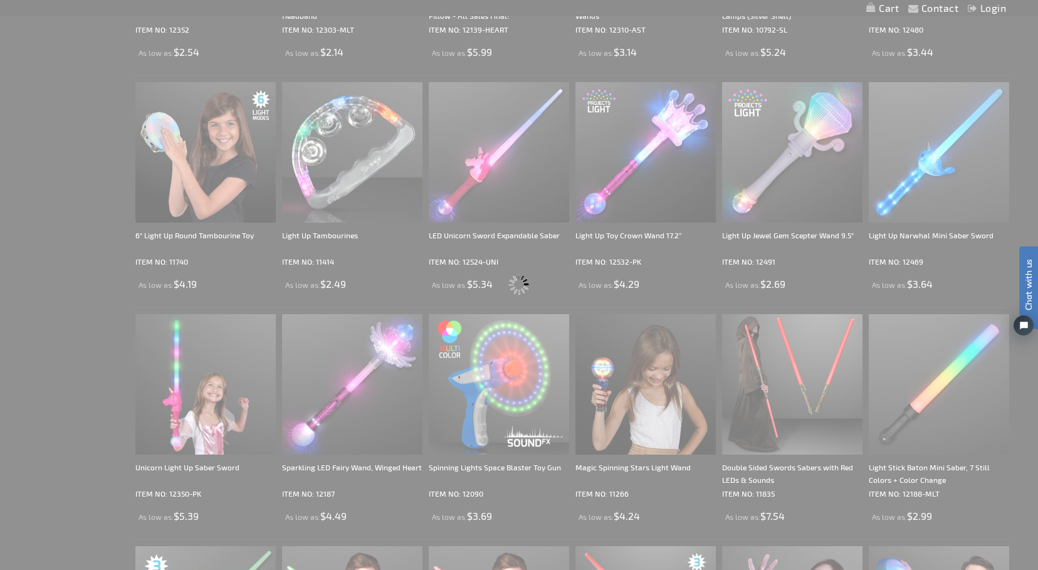
scroll to position [0, 0]
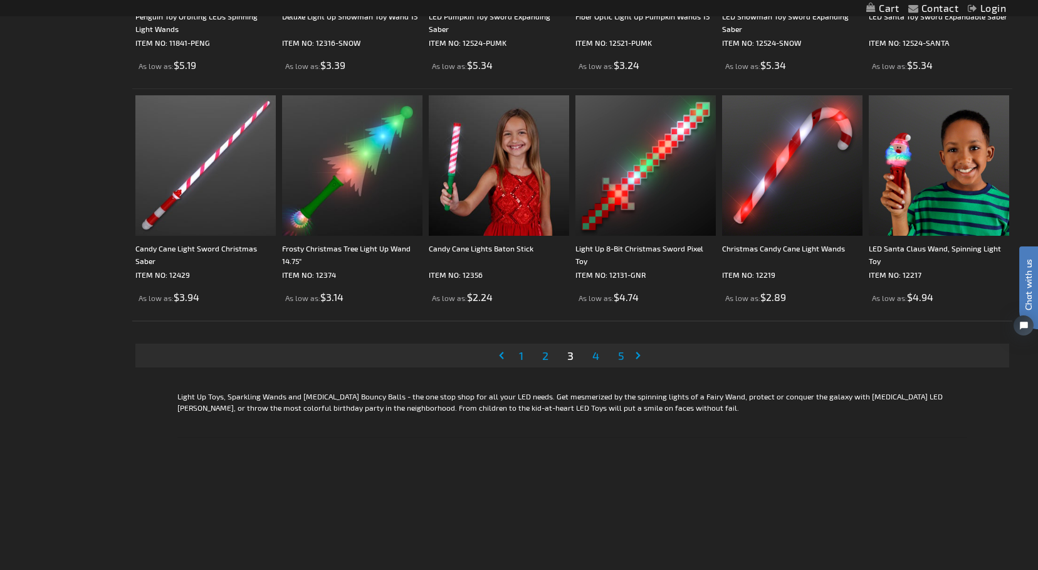
scroll to position [2383, 0]
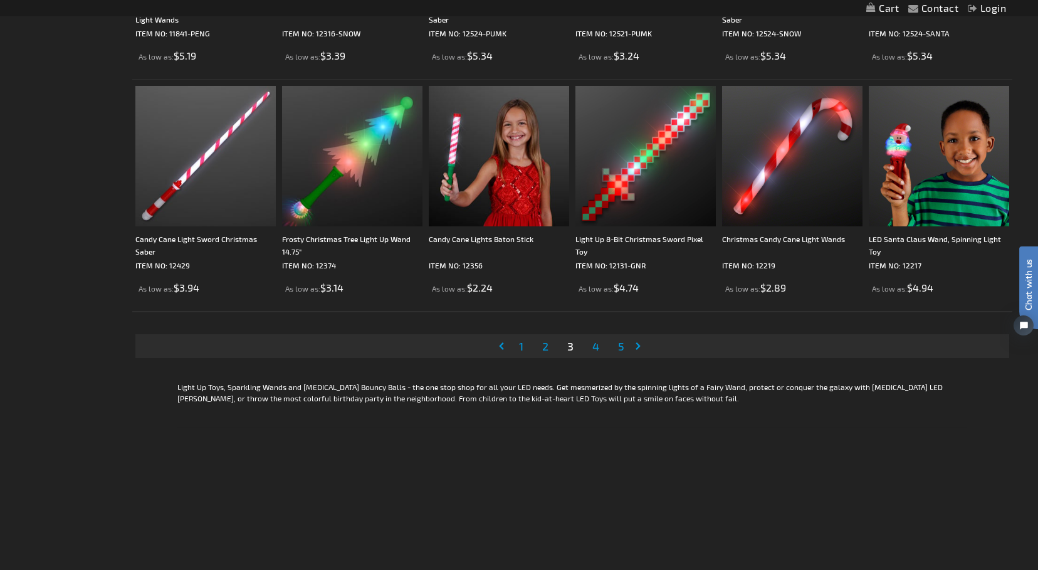
click at [596, 348] on span "4" at bounding box center [595, 346] width 7 height 14
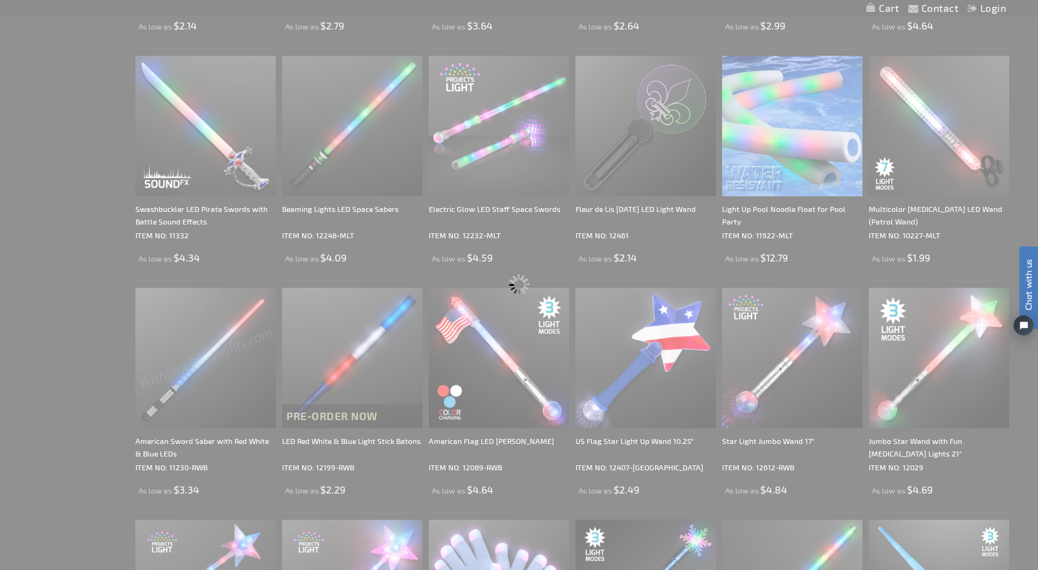
scroll to position [0, 0]
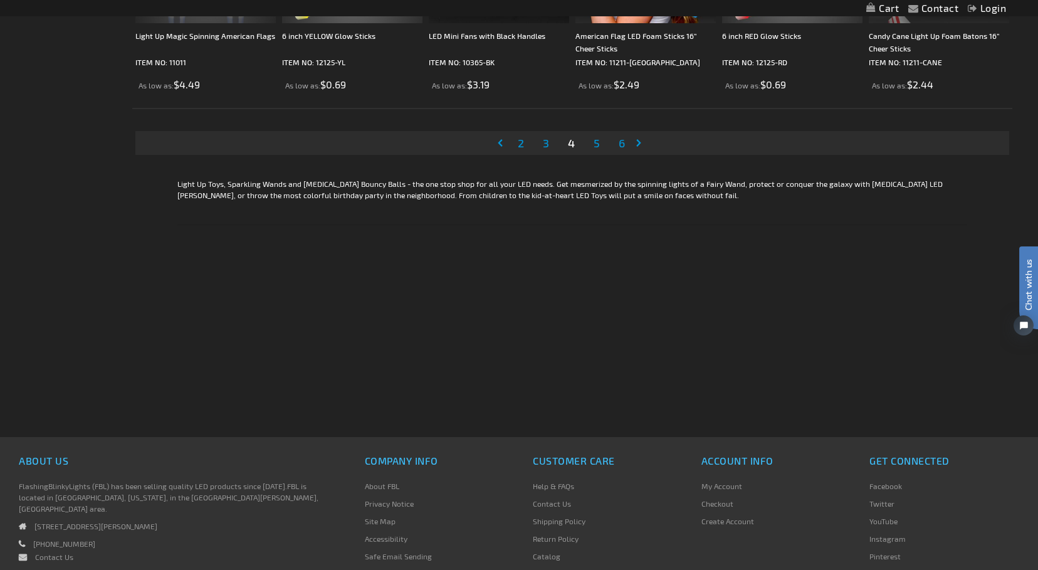
scroll to position [2587, 0]
click at [595, 142] on span "5" at bounding box center [597, 142] width 6 height 14
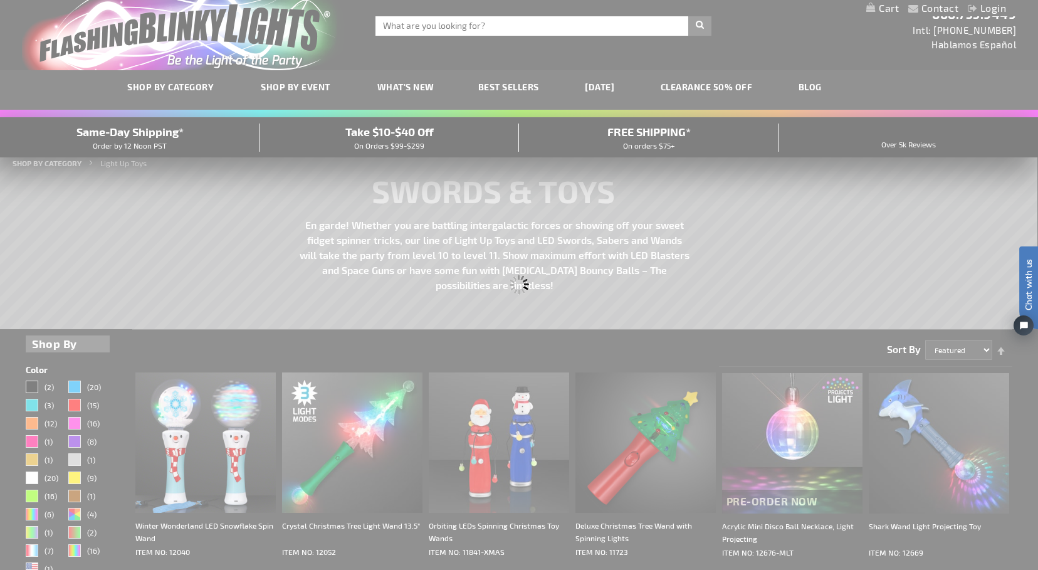
scroll to position [0, 0]
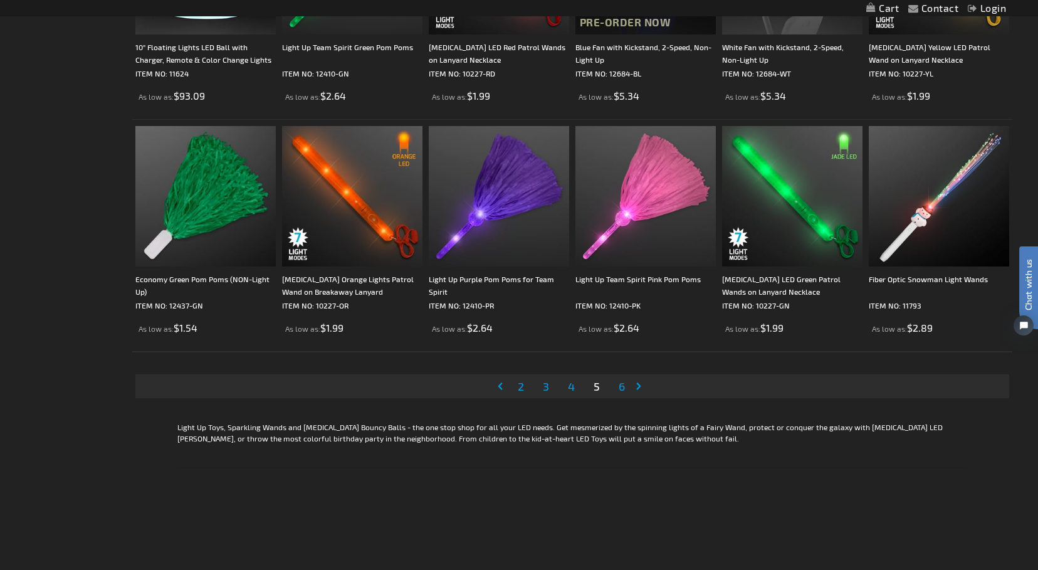
scroll to position [2352, 0]
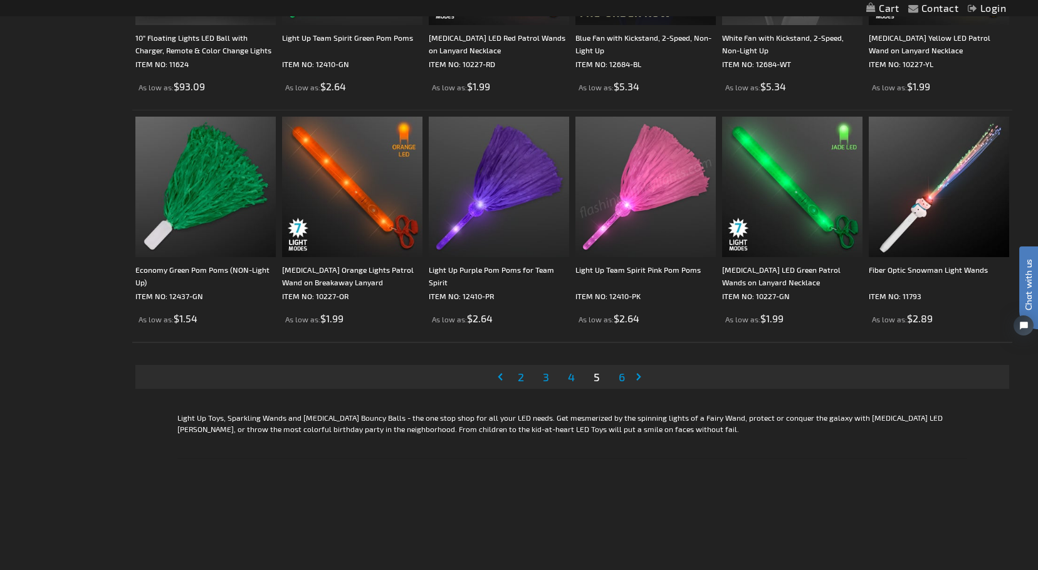
click at [624, 377] on span "6" at bounding box center [622, 377] width 6 height 14
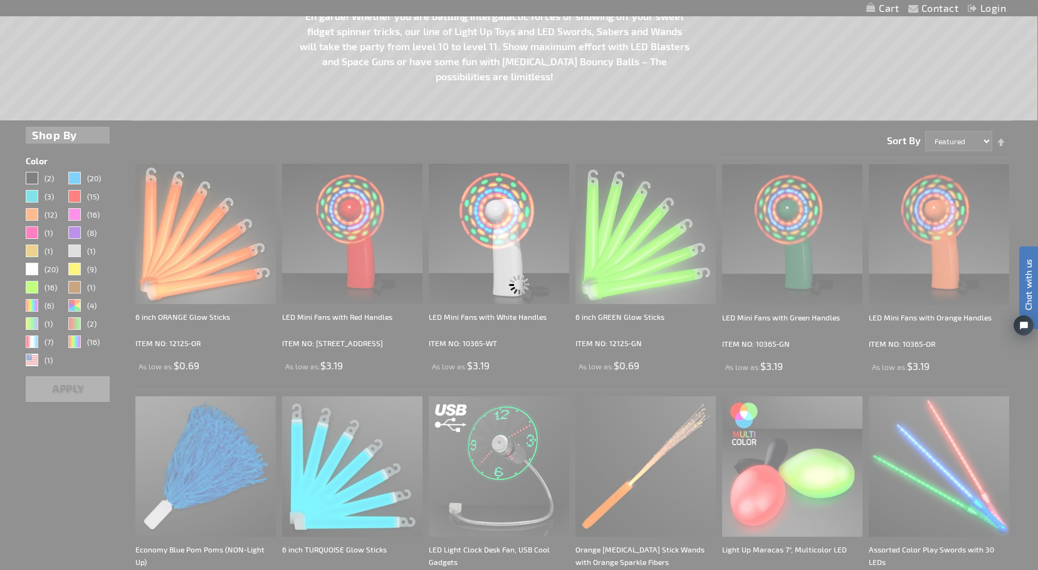
scroll to position [0, 0]
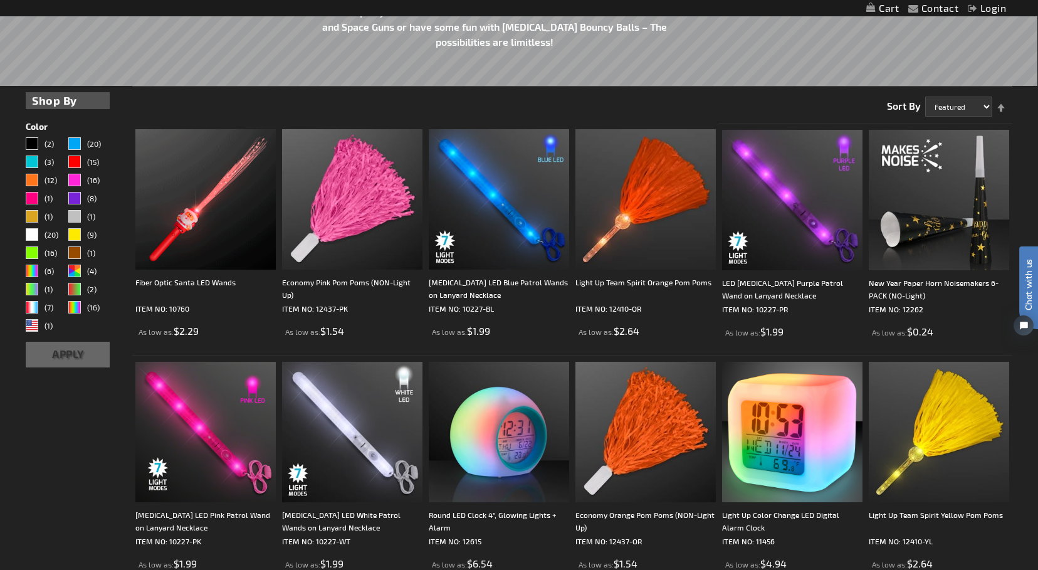
scroll to position [244, 0]
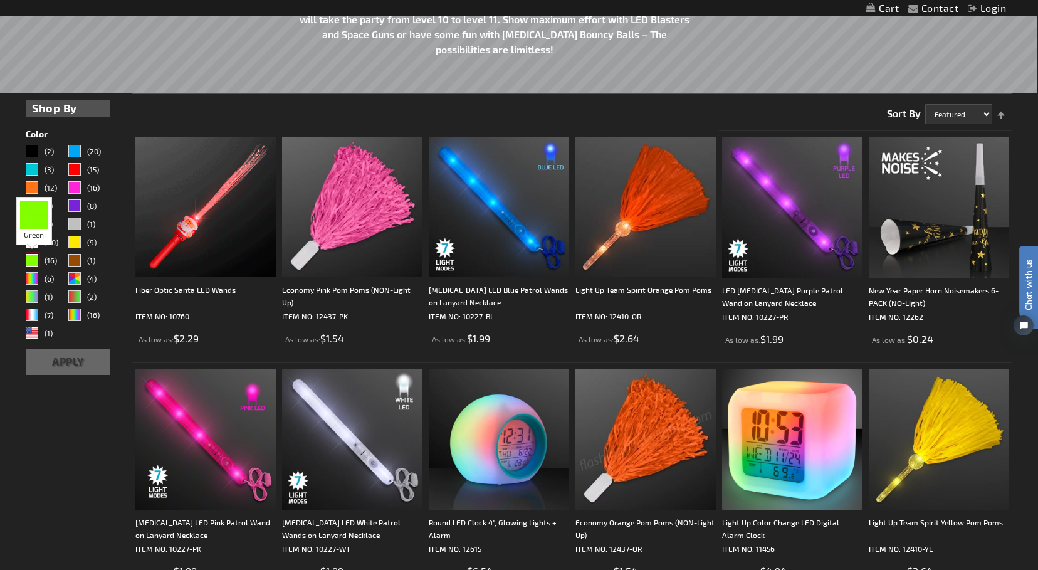
click at [32, 259] on div "Green" at bounding box center [32, 260] width 13 height 13
click at [73, 360] on button "Apply" at bounding box center [68, 362] width 84 height 26
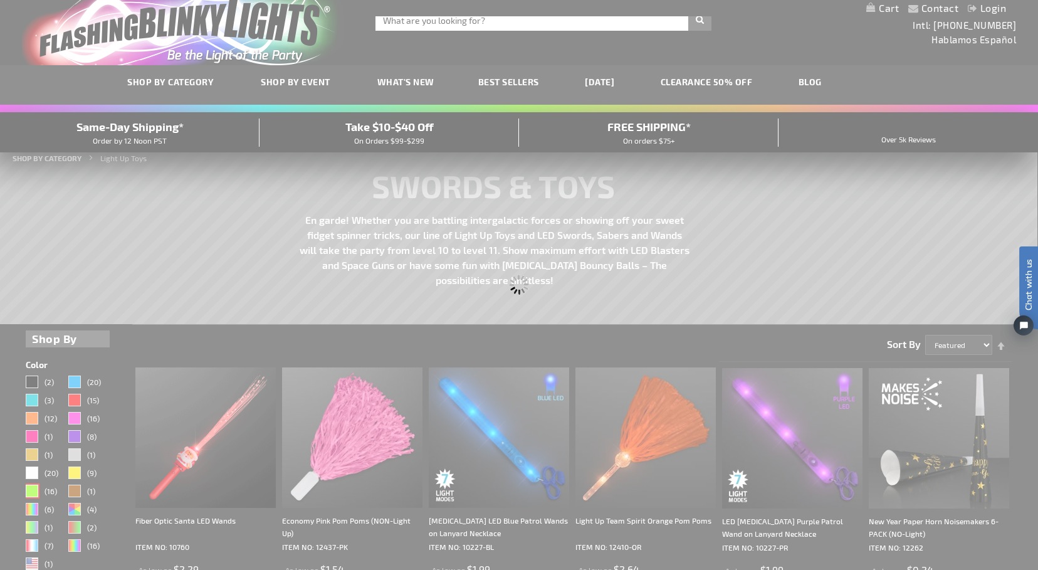
scroll to position [0, 0]
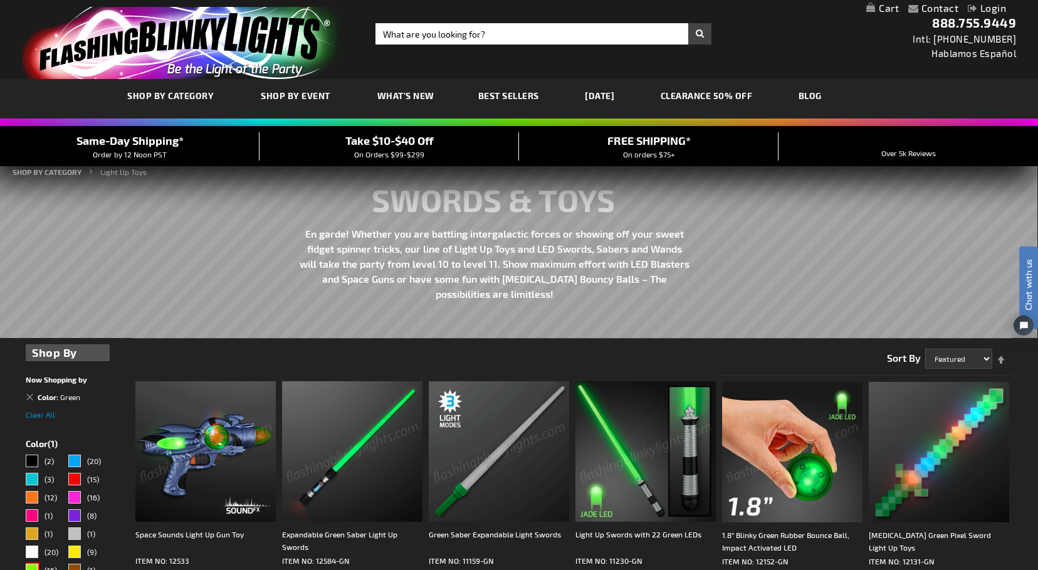
click at [817, 466] on img at bounding box center [792, 452] width 140 height 140
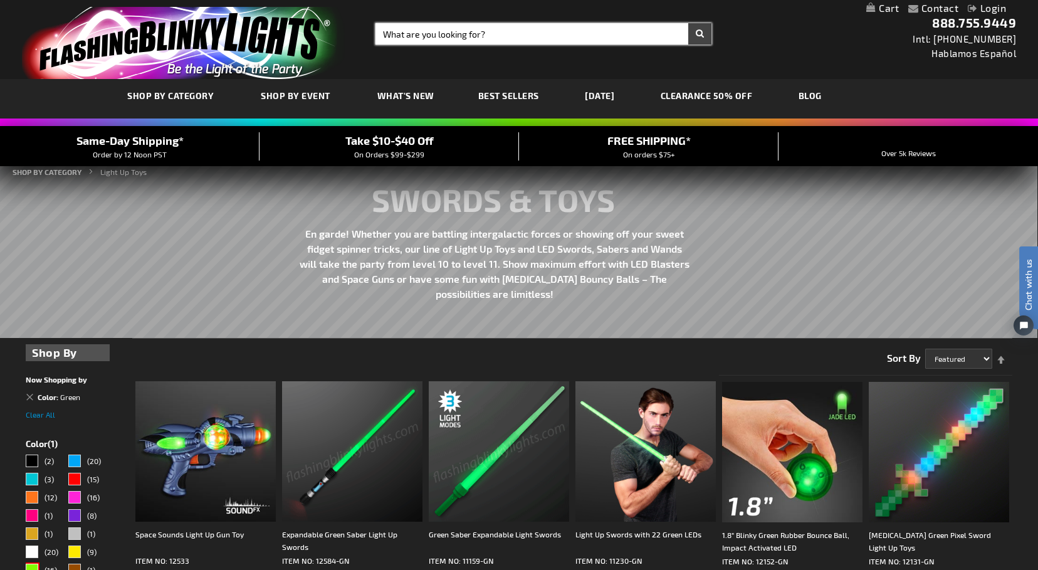
click at [394, 34] on input "Search" at bounding box center [543, 33] width 336 height 21
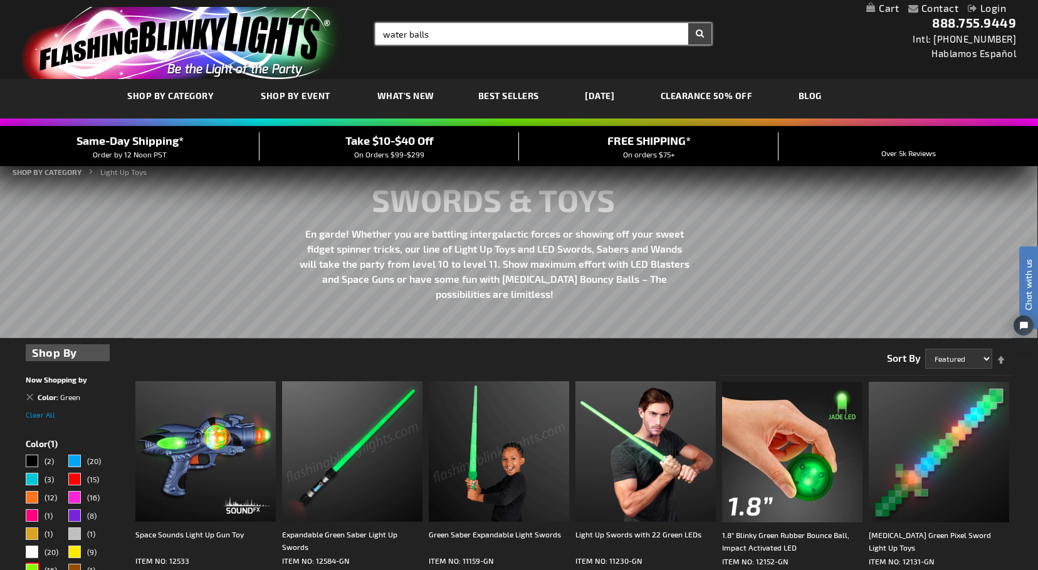
type input "water balls"
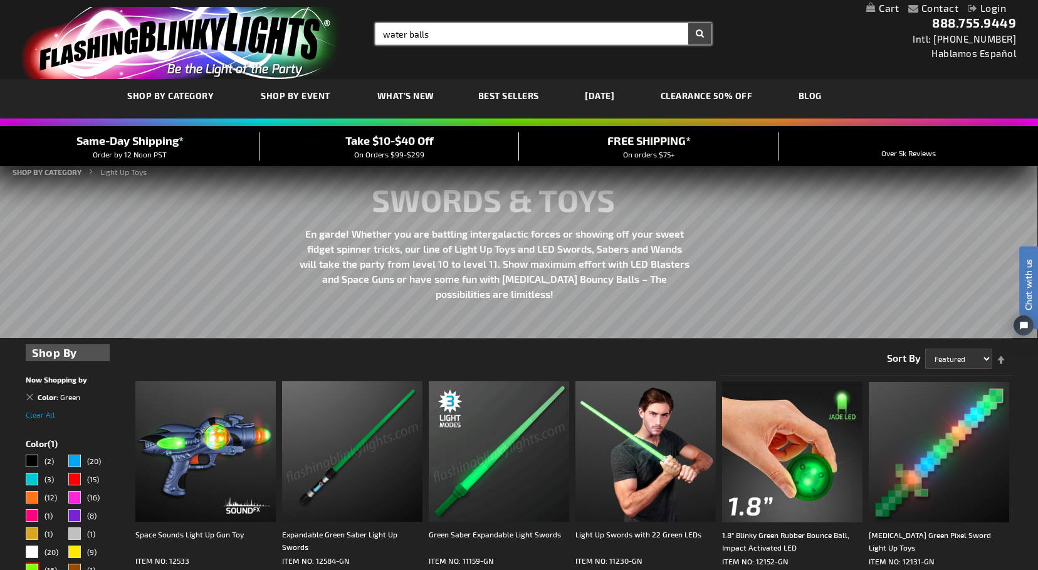
click at [699, 34] on button "Search" at bounding box center [699, 33] width 23 height 21
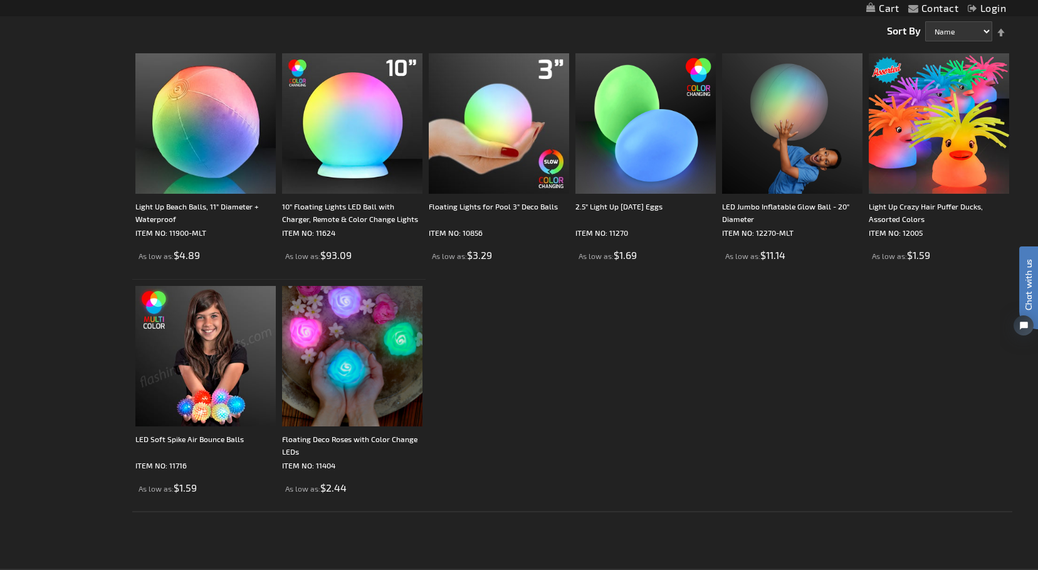
scroll to position [219, 0]
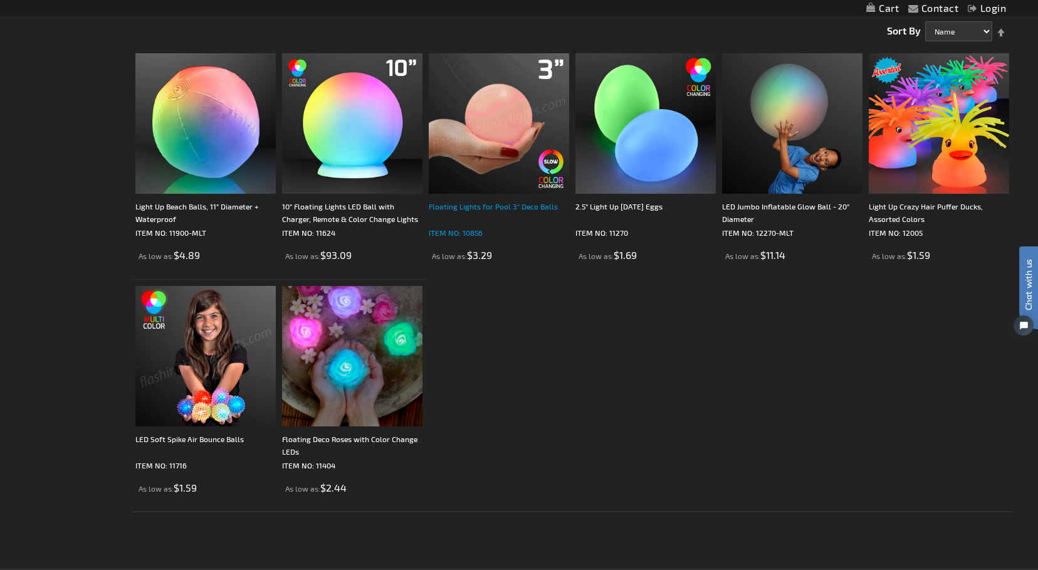
click at [498, 204] on div "Floating Lights for Pool 3" Deco Balls" at bounding box center [499, 212] width 140 height 25
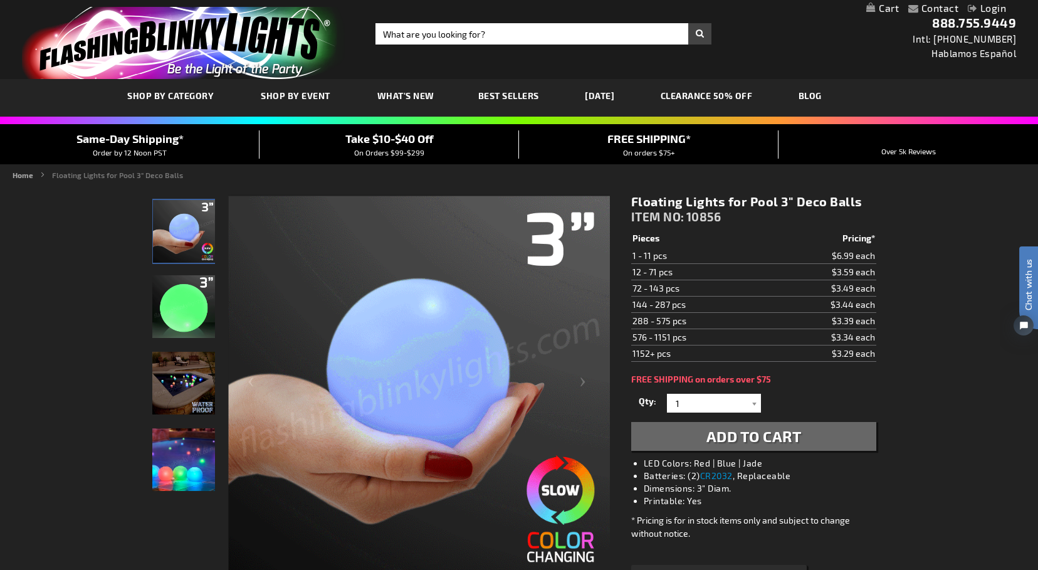
click at [849, 259] on td "$6.99 each" at bounding box center [821, 256] width 112 height 16
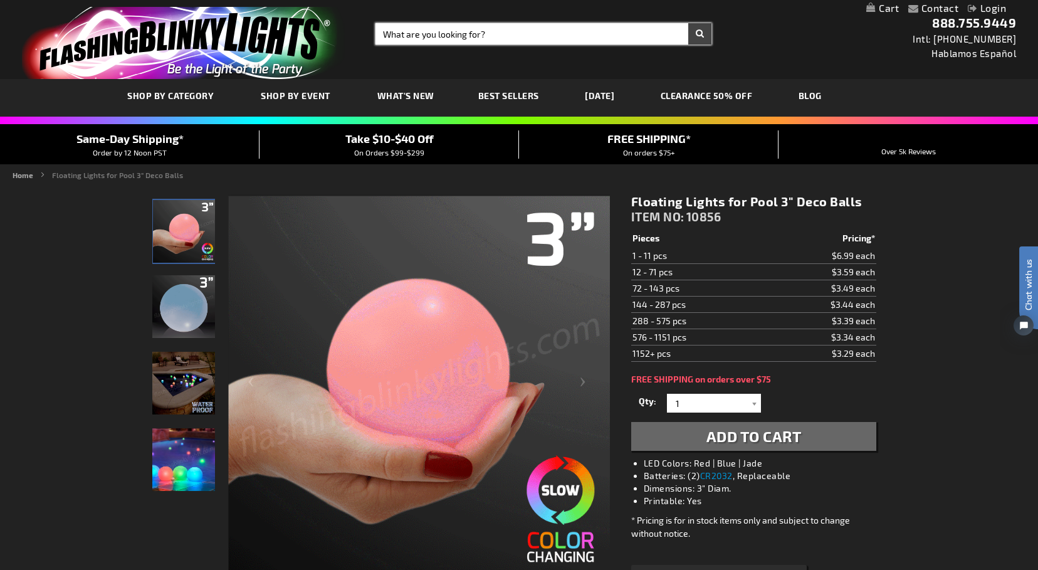
click at [491, 32] on input "Search" at bounding box center [543, 33] width 336 height 21
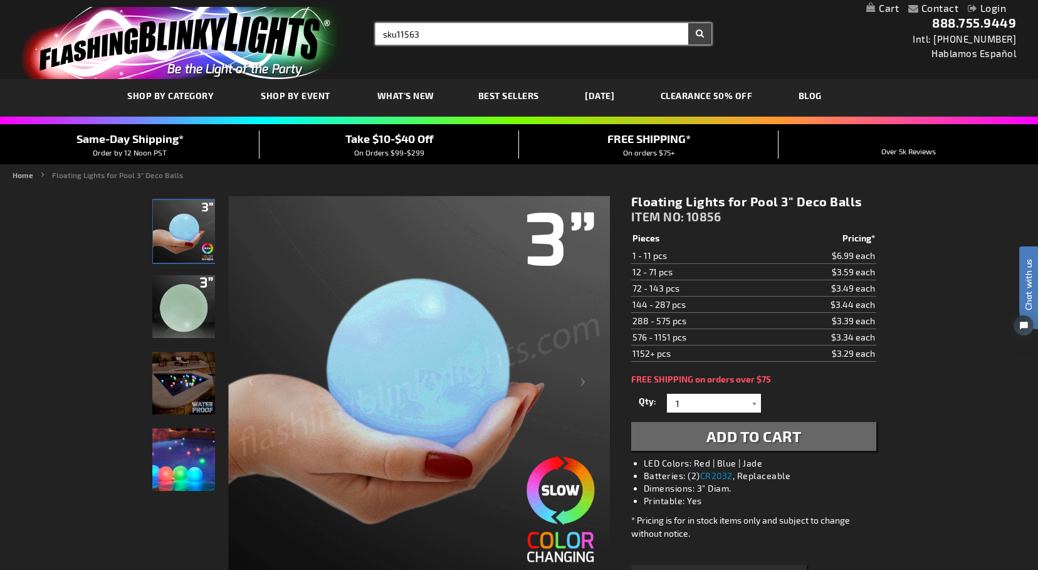
type input "sku11563"
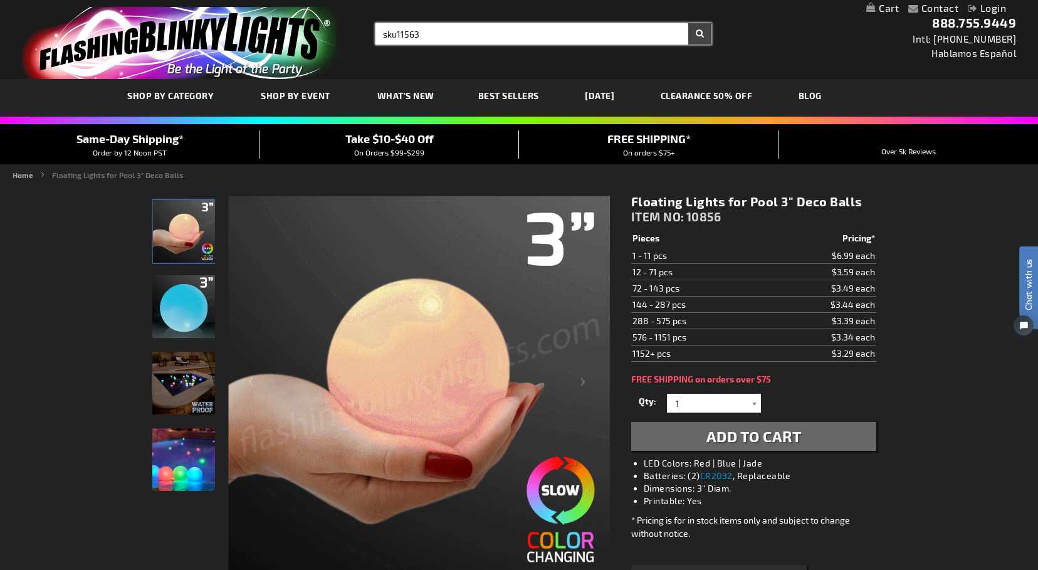
click at [699, 34] on button "Search" at bounding box center [699, 33] width 23 height 21
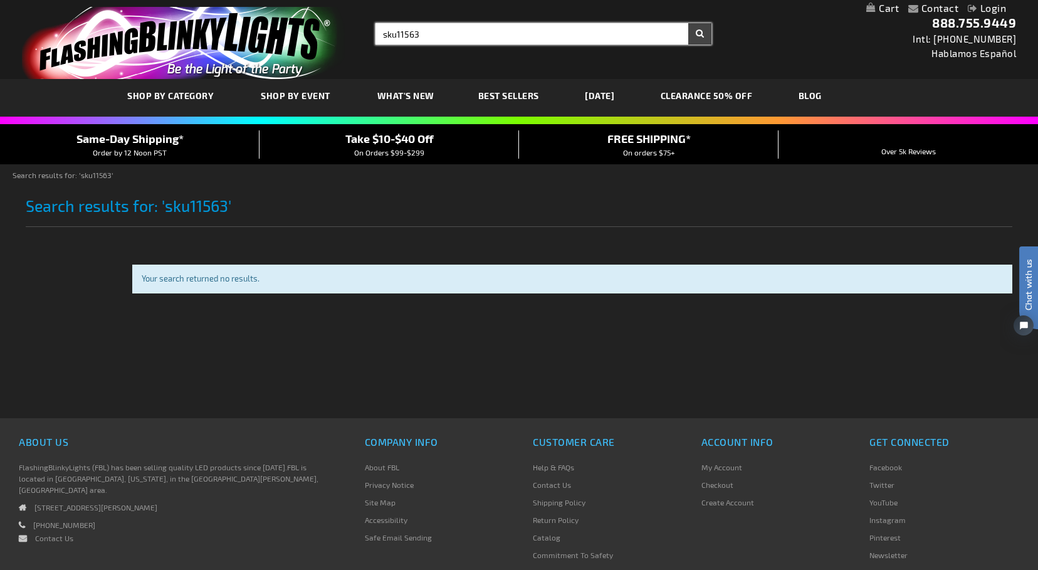
click at [431, 36] on input "sku11563" at bounding box center [543, 33] width 336 height 21
drag, startPoint x: 431, startPoint y: 36, endPoint x: 325, endPoint y: 41, distance: 105.4
click at [325, 41] on div "Toggle Nav Search Search sku11563 × Search 888.755.9449 Intl: 818-753-8303 Habl…" at bounding box center [519, 39] width 1038 height 79
drag, startPoint x: 419, startPoint y: 33, endPoint x: 367, endPoint y: 33, distance: 52.0
click at [367, 33] on div "Search Search sku11563 × Search" at bounding box center [538, 33] width 345 height 21
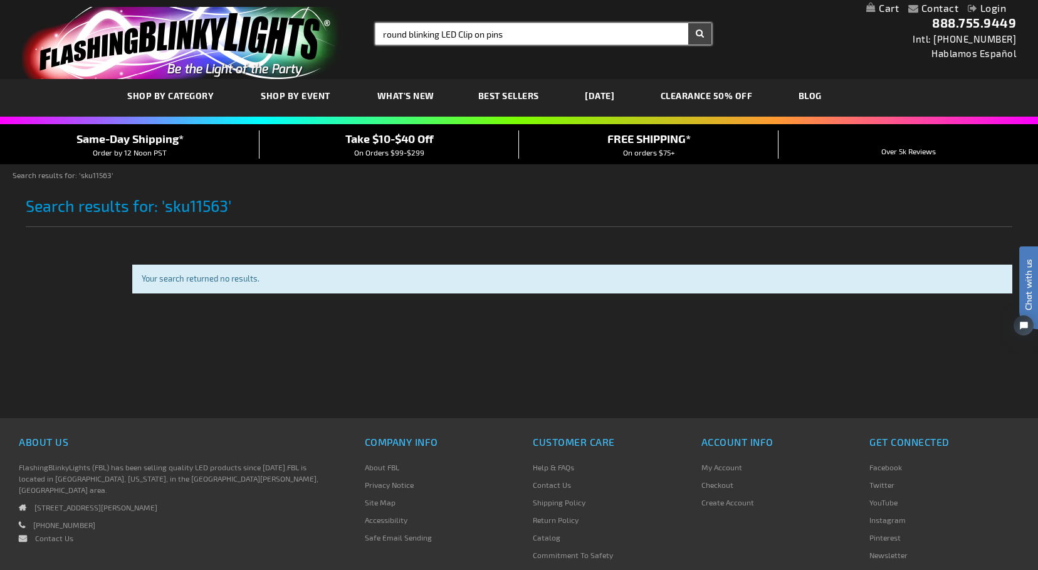
type input "round blinking LED Clip on pins"
click at [699, 34] on button "Search" at bounding box center [699, 33] width 23 height 21
click at [703, 35] on button "Search" at bounding box center [699, 33] width 23 height 21
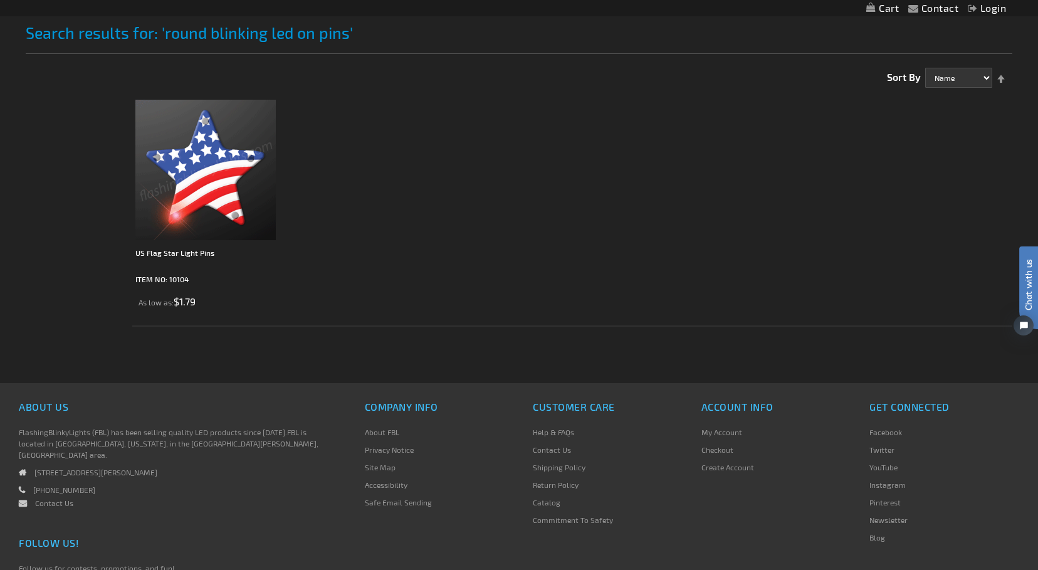
scroll to position [179, 0]
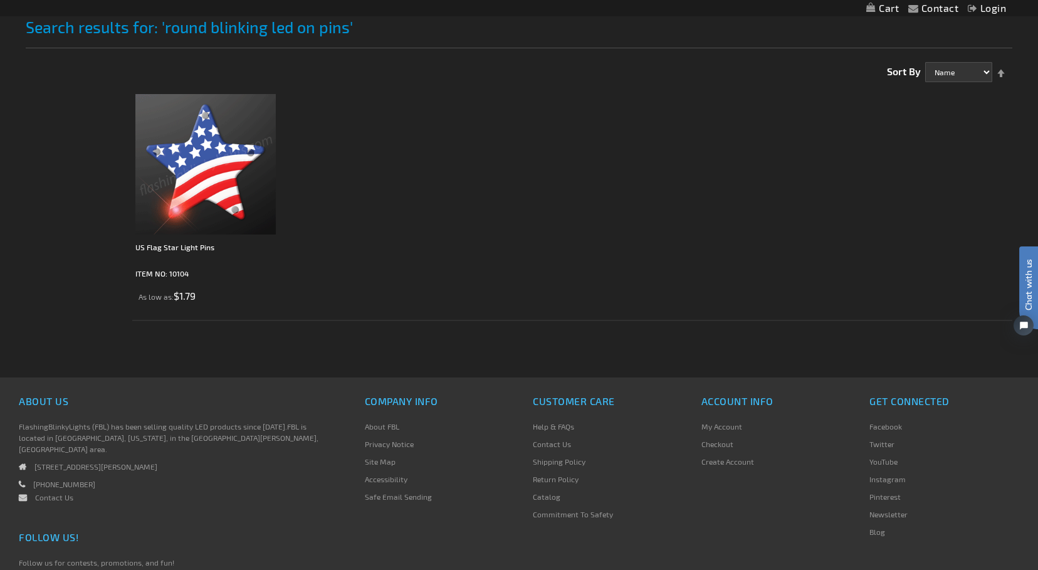
click at [240, 187] on img at bounding box center [205, 164] width 140 height 140
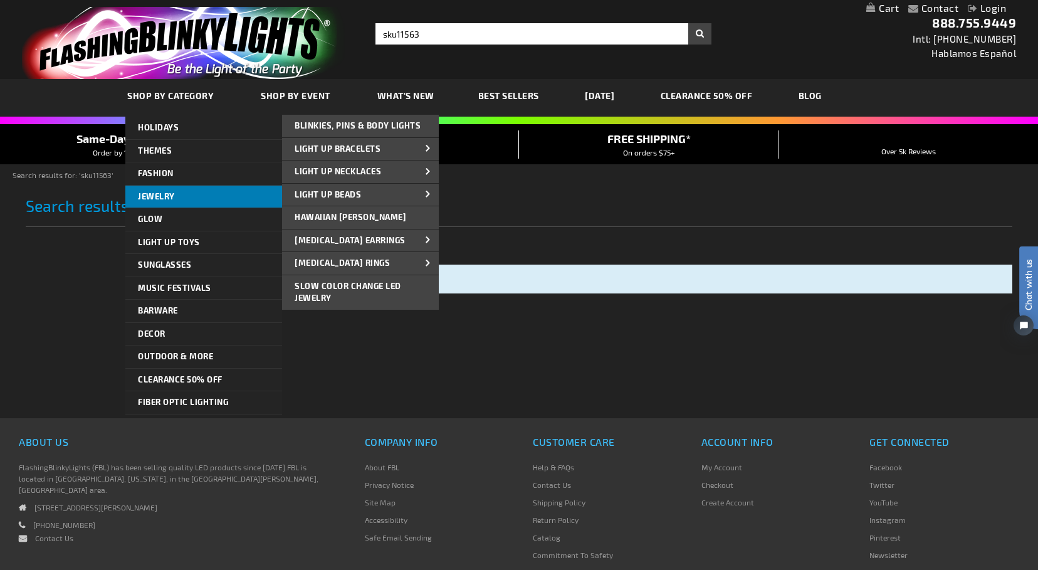
click at [182, 192] on link "Jewelry" at bounding box center [203, 197] width 157 height 23
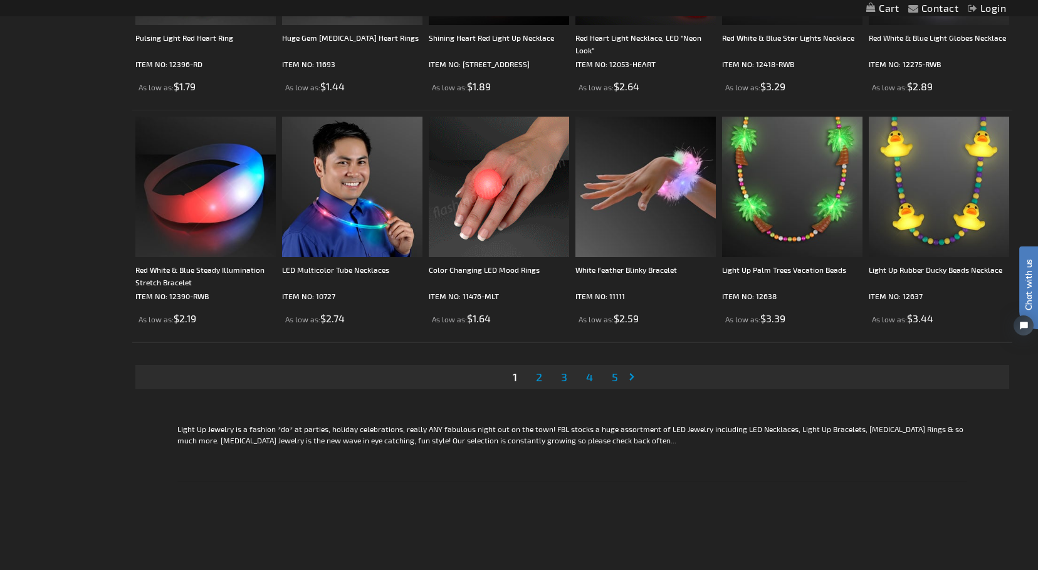
scroll to position [2353, 0]
click at [538, 375] on span "2" at bounding box center [539, 376] width 6 height 14
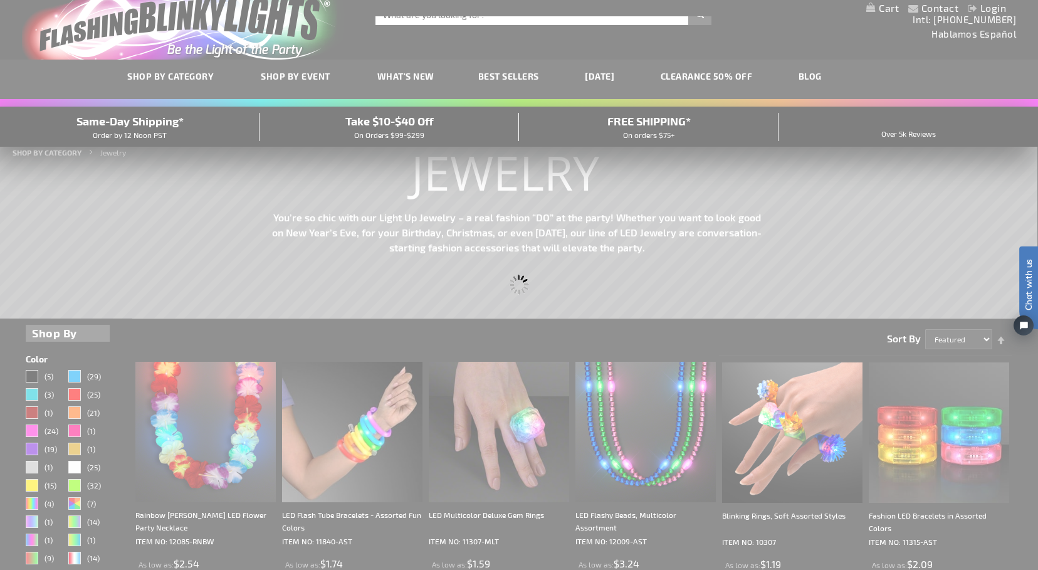
scroll to position [0, 0]
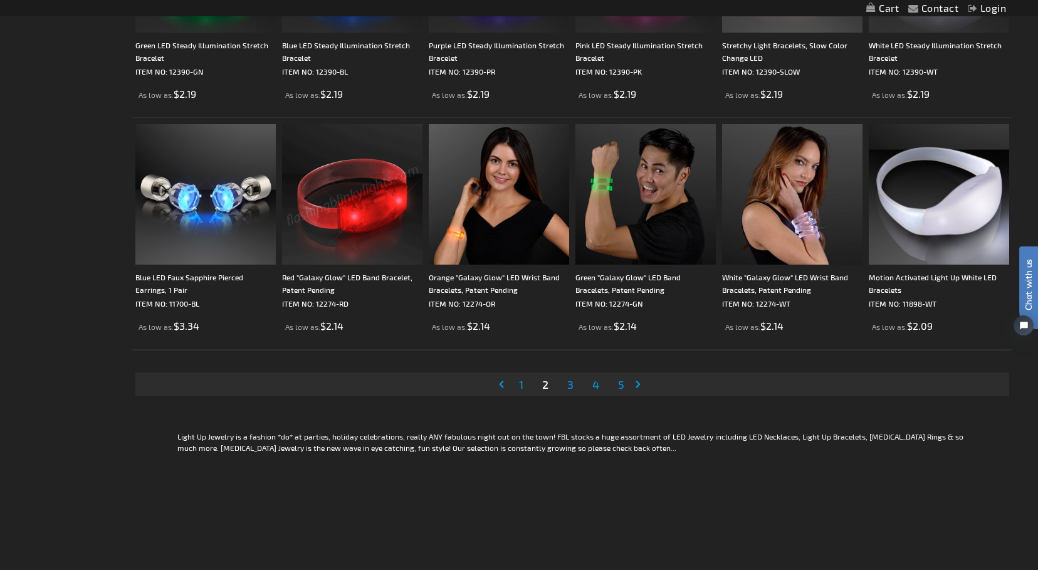
click at [569, 384] on span "3" at bounding box center [570, 384] width 6 height 14
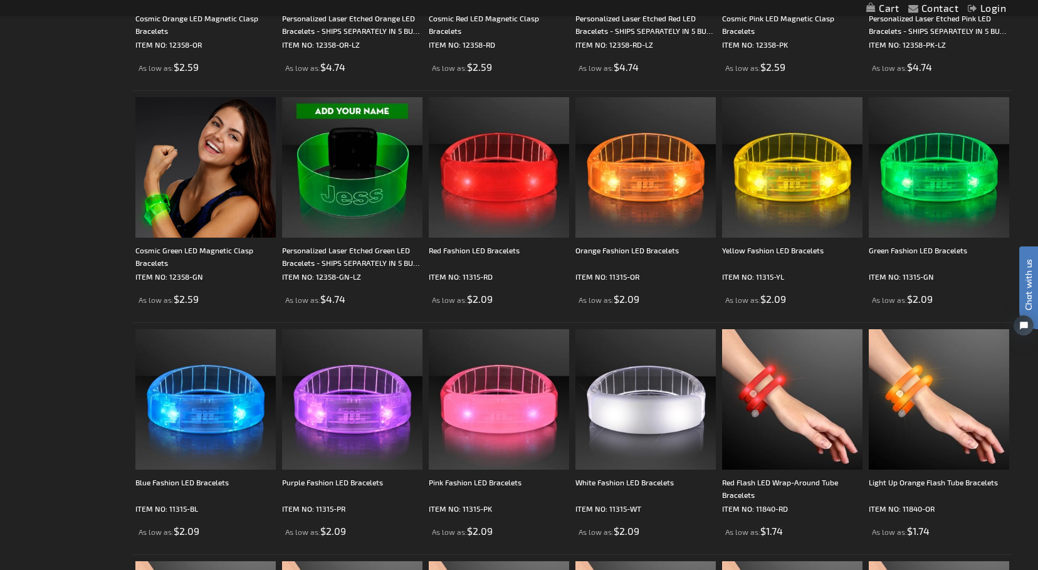
scroll to position [992, 0]
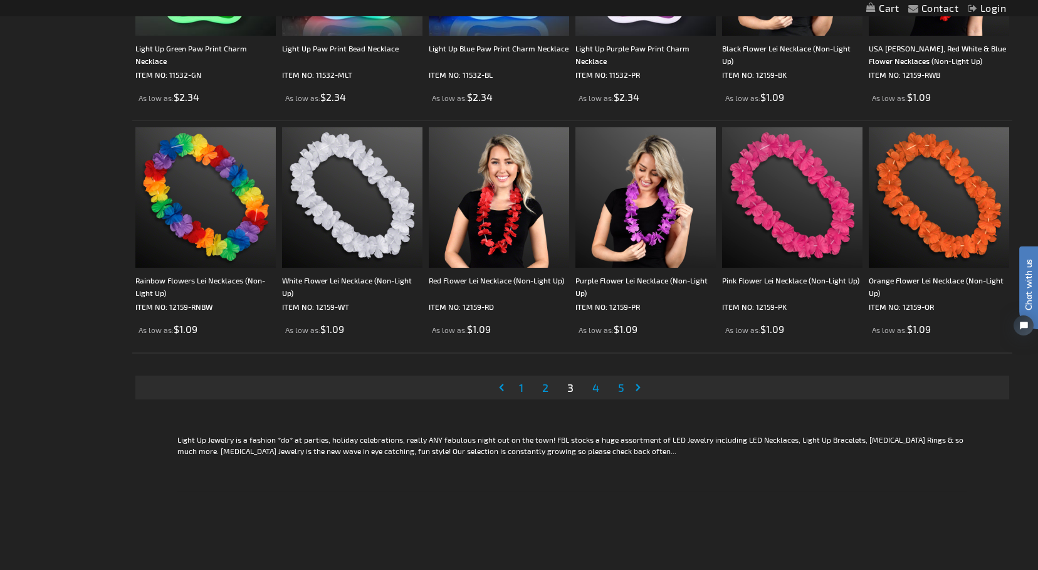
click at [594, 390] on span "4" at bounding box center [595, 387] width 7 height 14
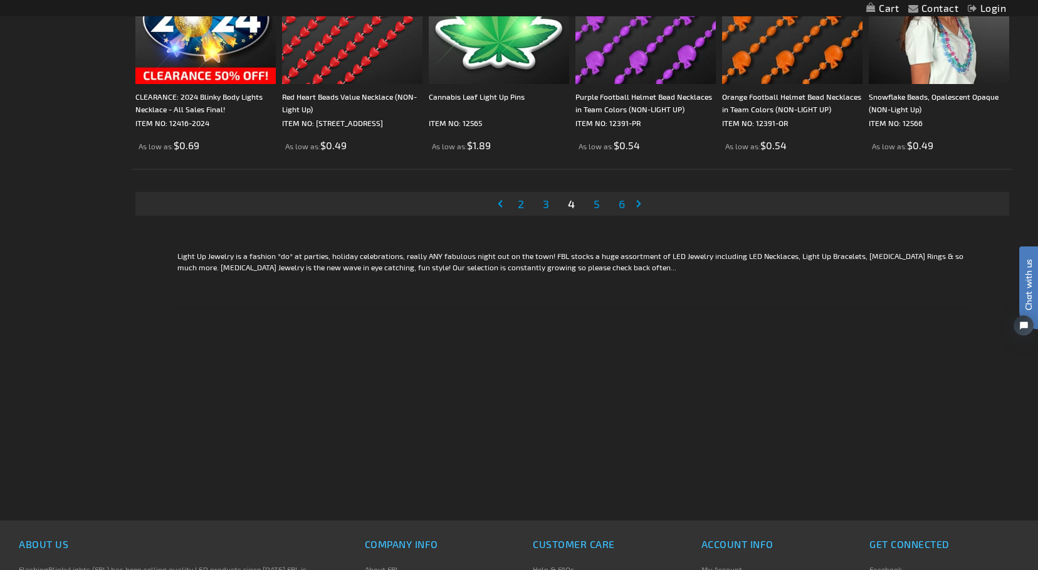
click at [595, 204] on span "5" at bounding box center [597, 204] width 6 height 14
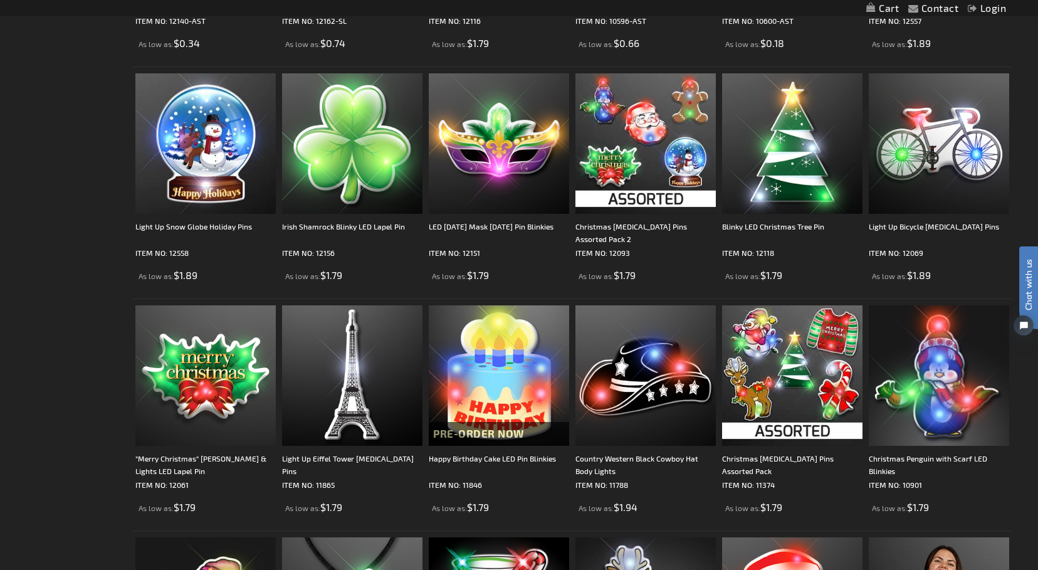
scroll to position [1706, 0]
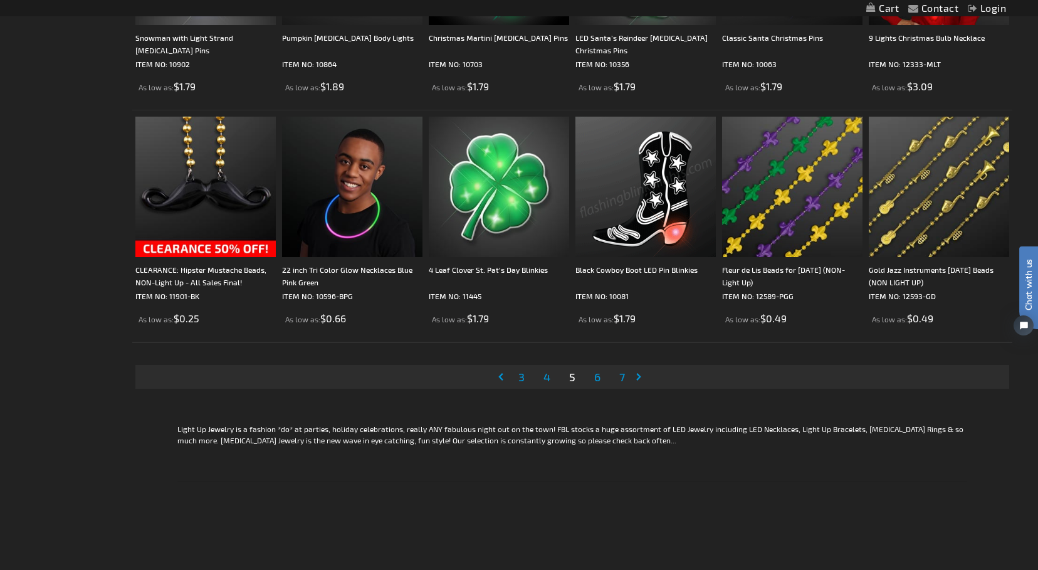
click at [595, 377] on span "6" at bounding box center [597, 377] width 6 height 14
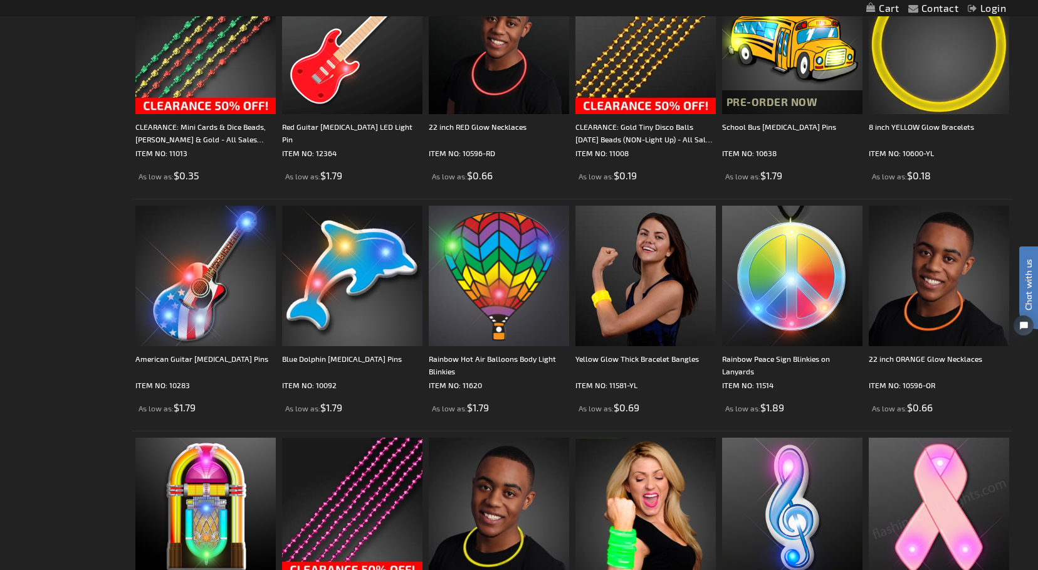
scroll to position [2008, 0]
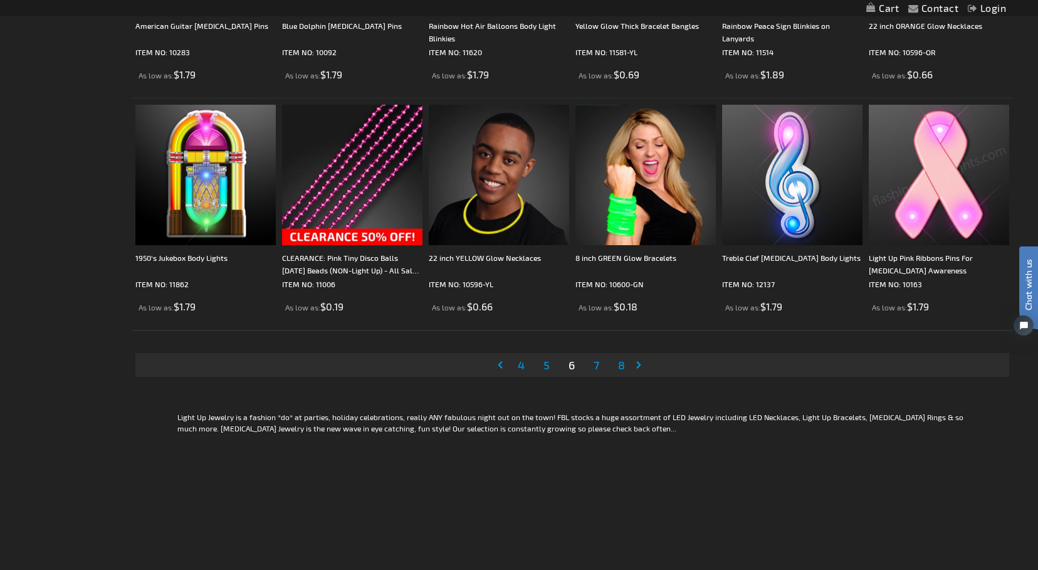
click at [595, 368] on span "7" at bounding box center [597, 365] width 6 height 14
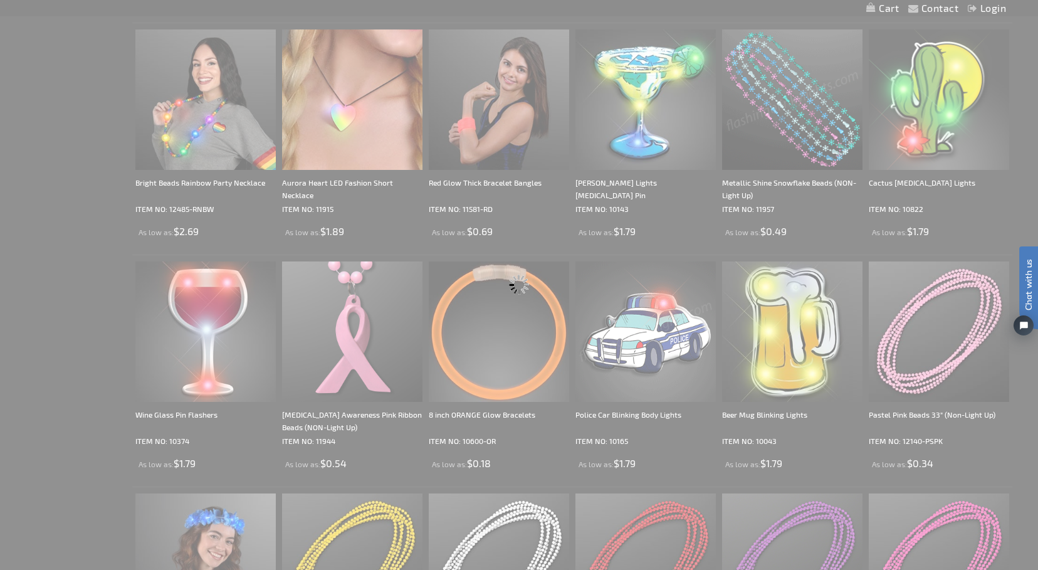
scroll to position [46, 0]
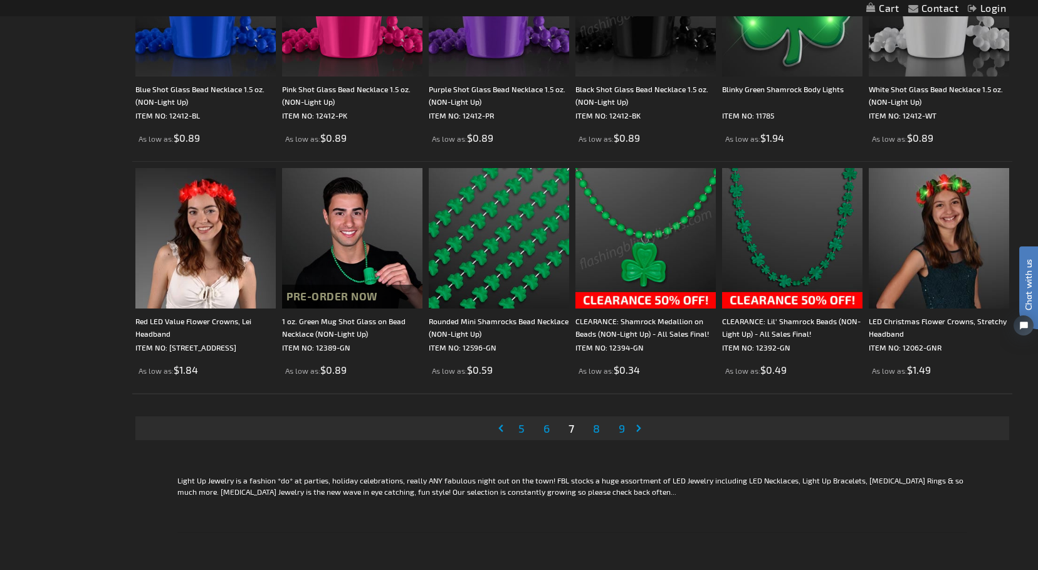
scroll to position [2303, 0]
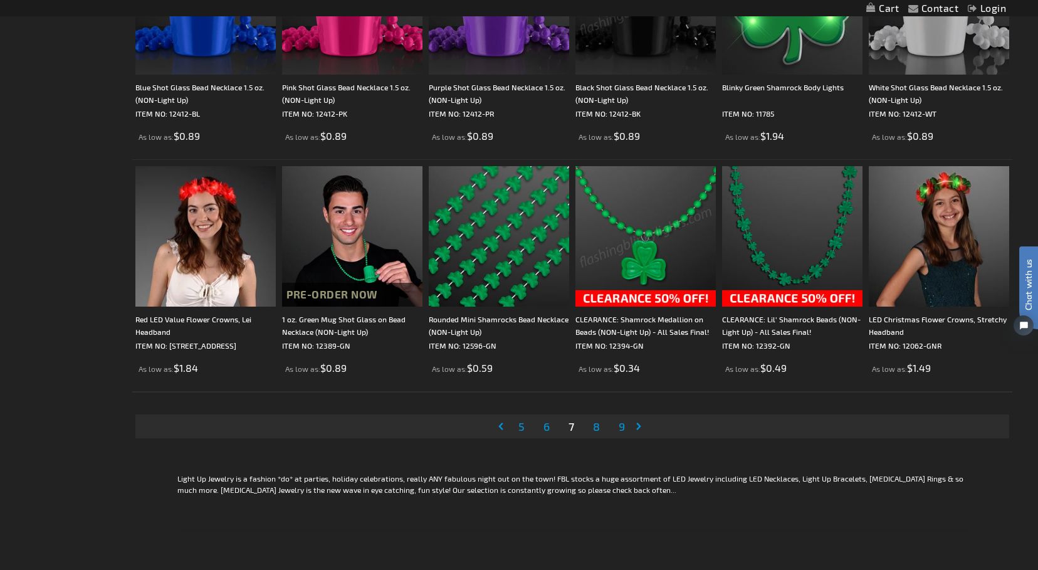
click at [596, 423] on span "8" at bounding box center [596, 426] width 7 height 14
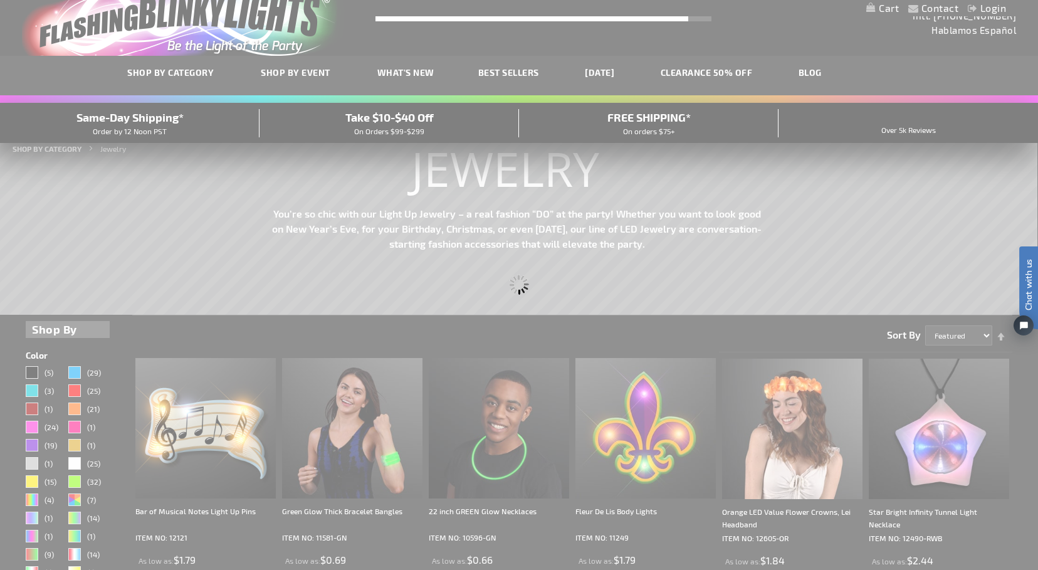
scroll to position [0, 0]
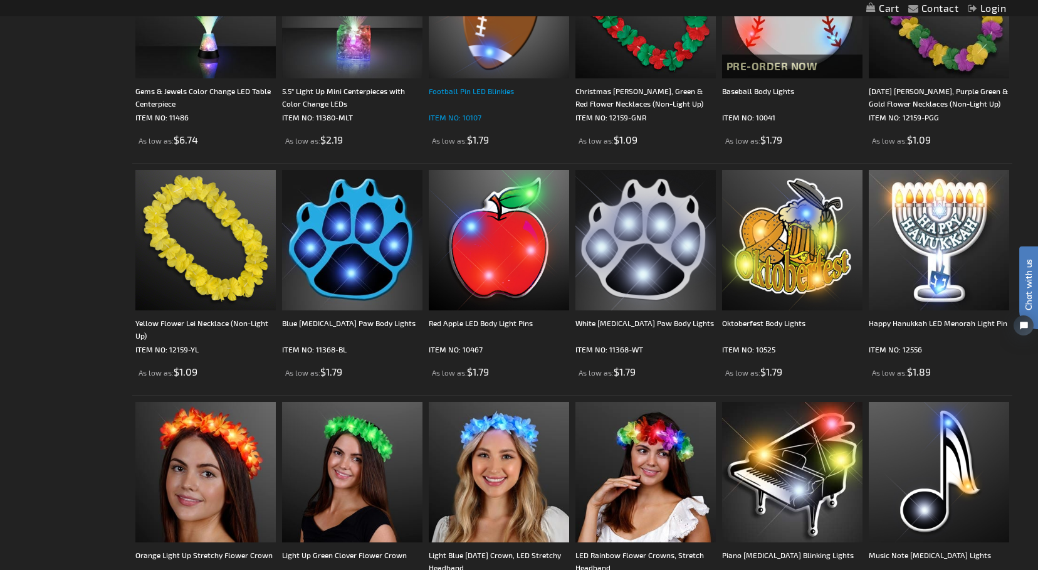
scroll to position [2086, 1]
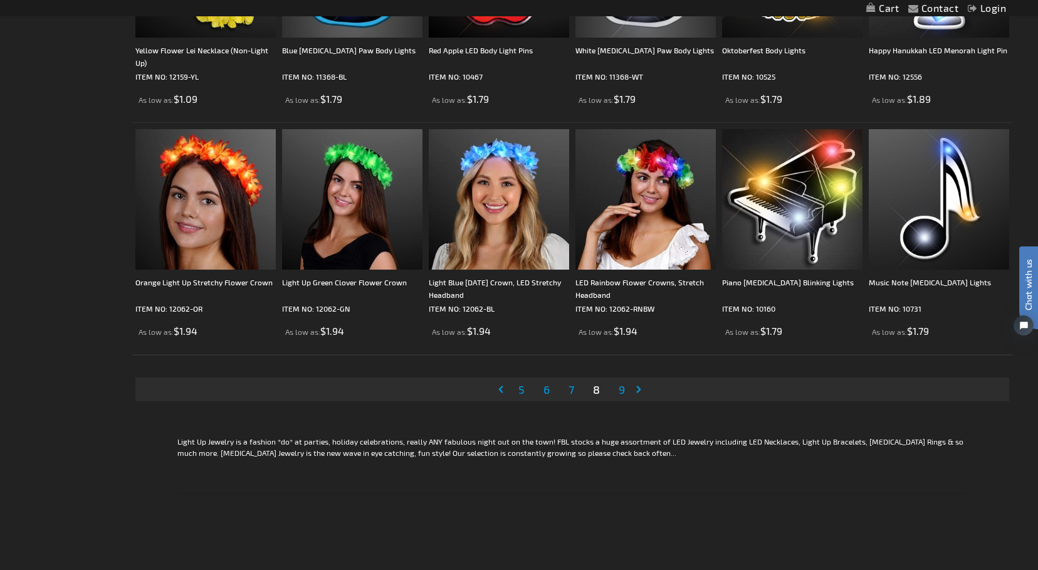
click at [622, 392] on span "9" at bounding box center [622, 389] width 6 height 14
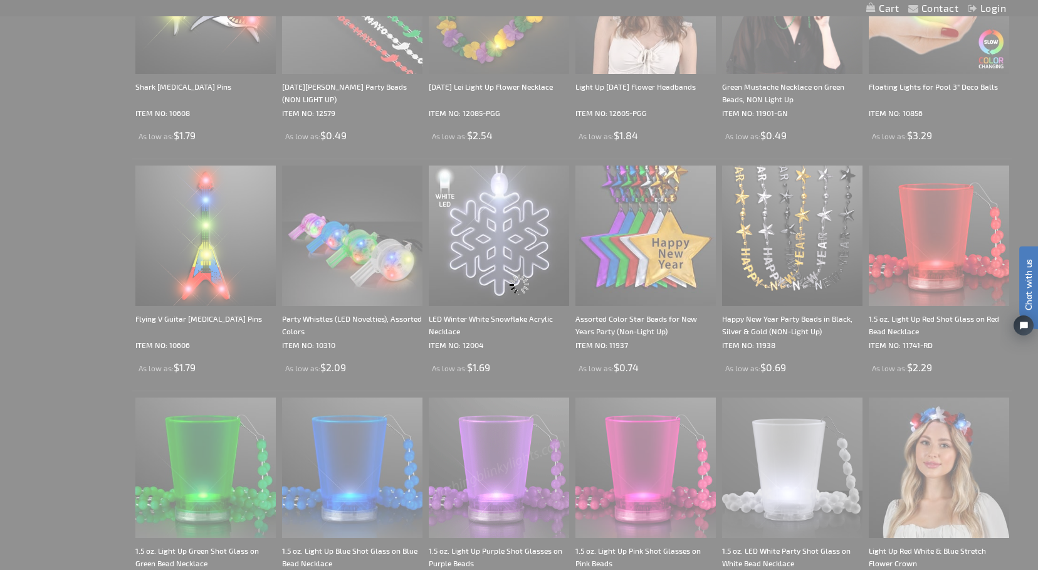
scroll to position [80, 0]
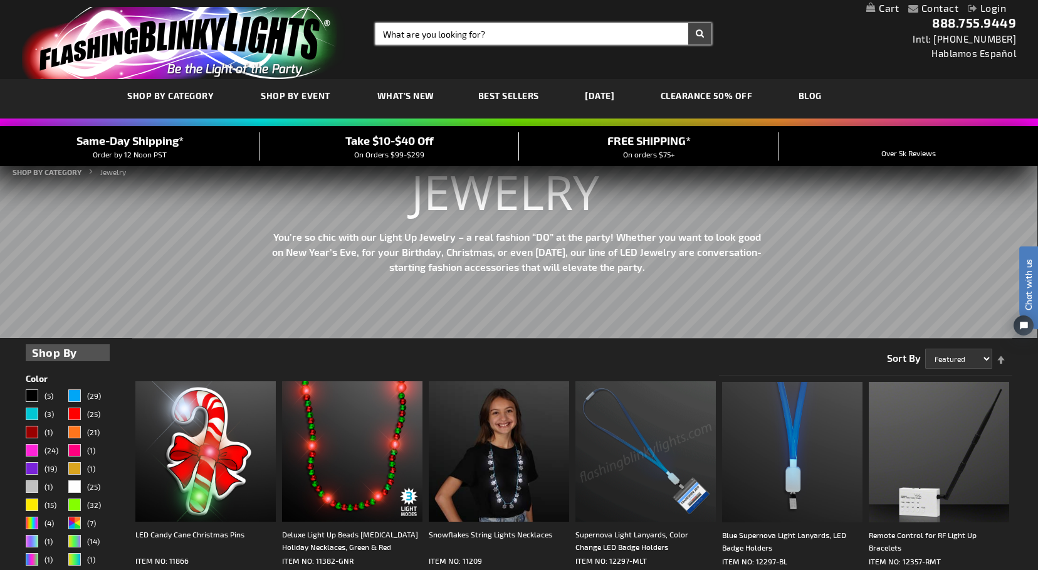
click at [442, 42] on input "Search" at bounding box center [543, 33] width 336 height 21
type input "earrings"
click at [699, 34] on button "Search" at bounding box center [699, 33] width 23 height 21
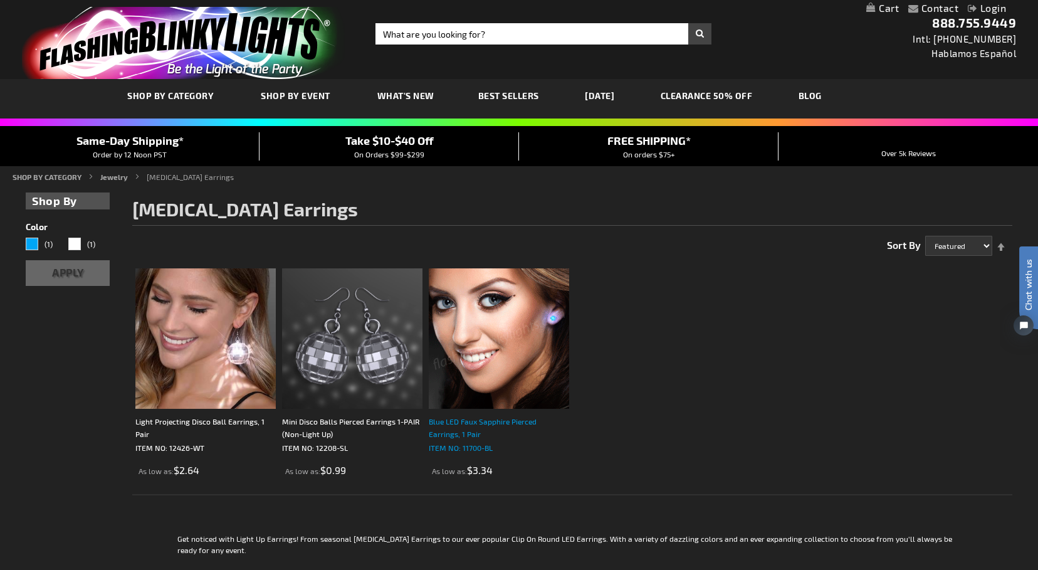
click at [501, 418] on div "Blue LED Faux Sapphire Pierced Earrings, 1 Pair" at bounding box center [499, 427] width 140 height 25
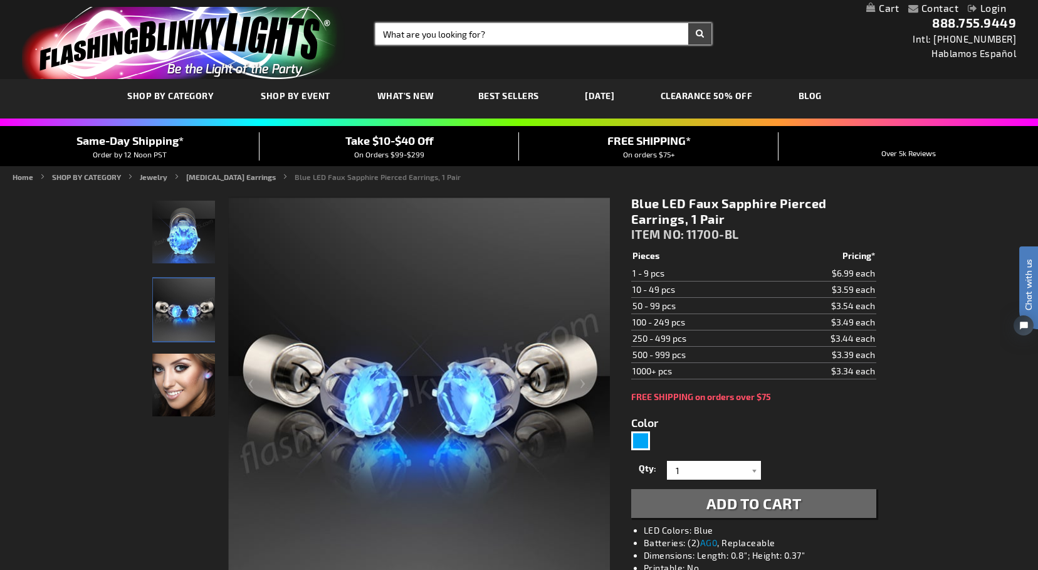
click at [415, 38] on input "Search" at bounding box center [543, 33] width 336 height 21
type input "floating balls"
click at [699, 34] on button "Search" at bounding box center [699, 33] width 23 height 21
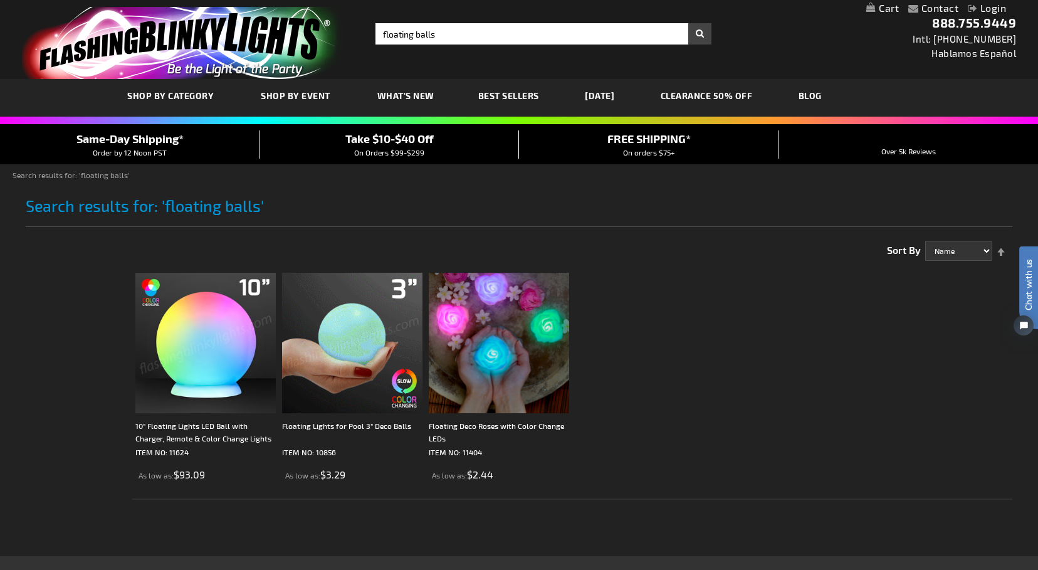
click at [369, 353] on img at bounding box center [352, 343] width 140 height 140
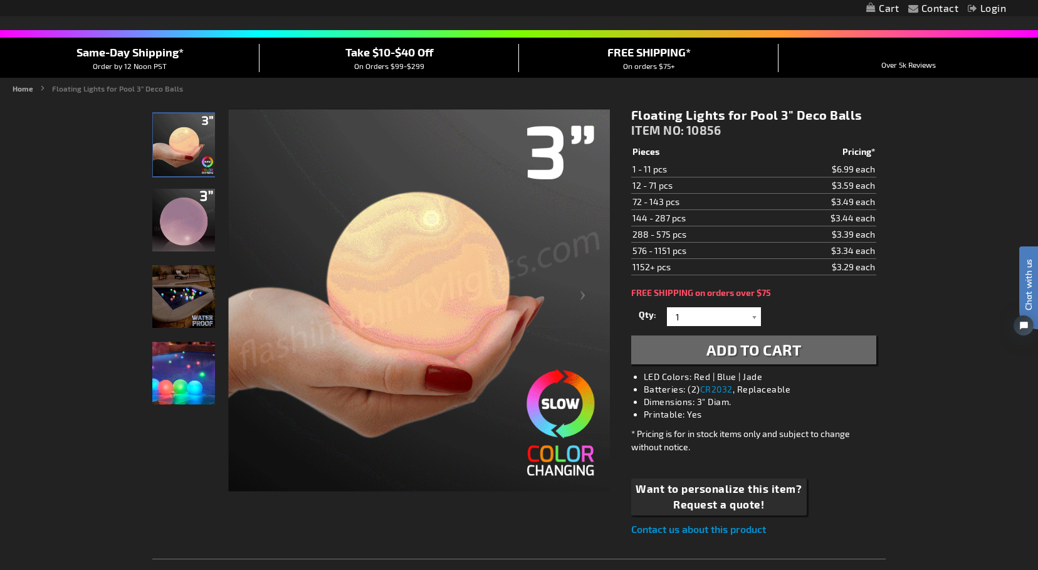
scroll to position [86, 0]
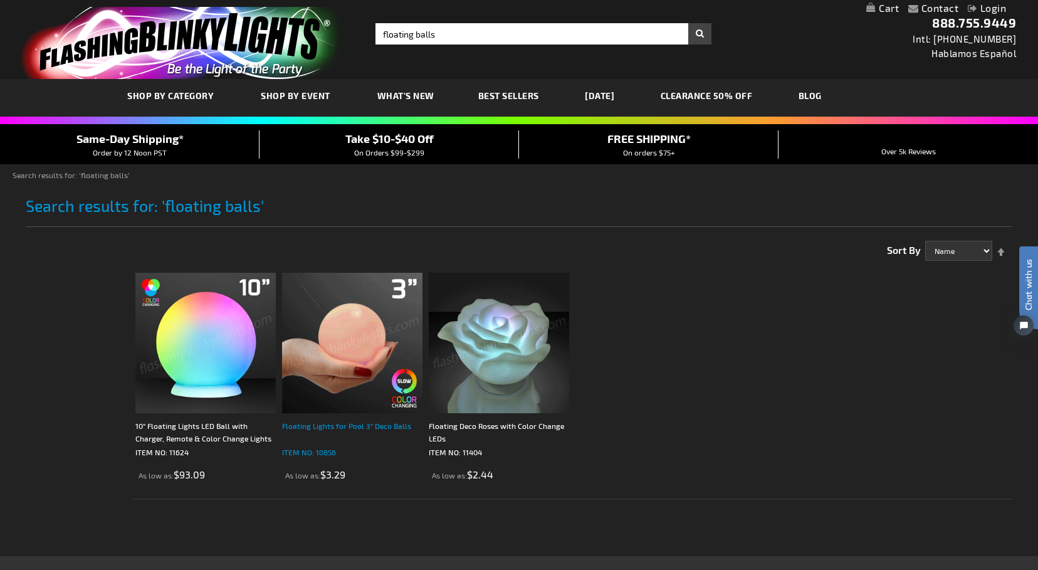
click at [364, 429] on div "Floating Lights for Pool 3" Deco Balls" at bounding box center [352, 431] width 140 height 25
